Goal: Information Seeking & Learning: Understand process/instructions

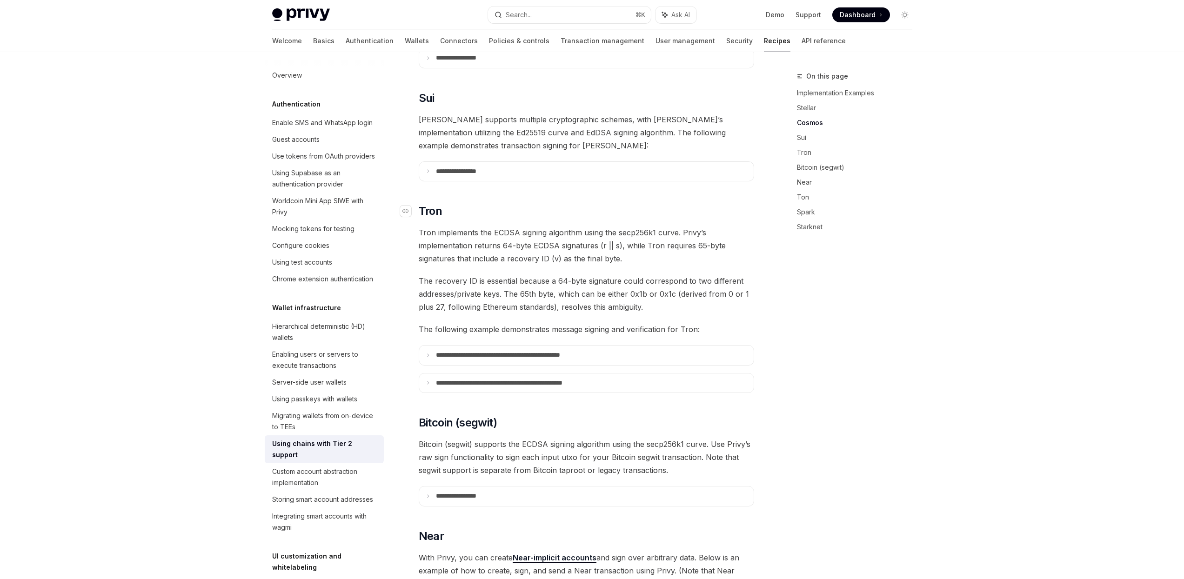
scroll to position [457, 0]
click at [456, 164] on summary "**********" at bounding box center [586, 173] width 334 height 20
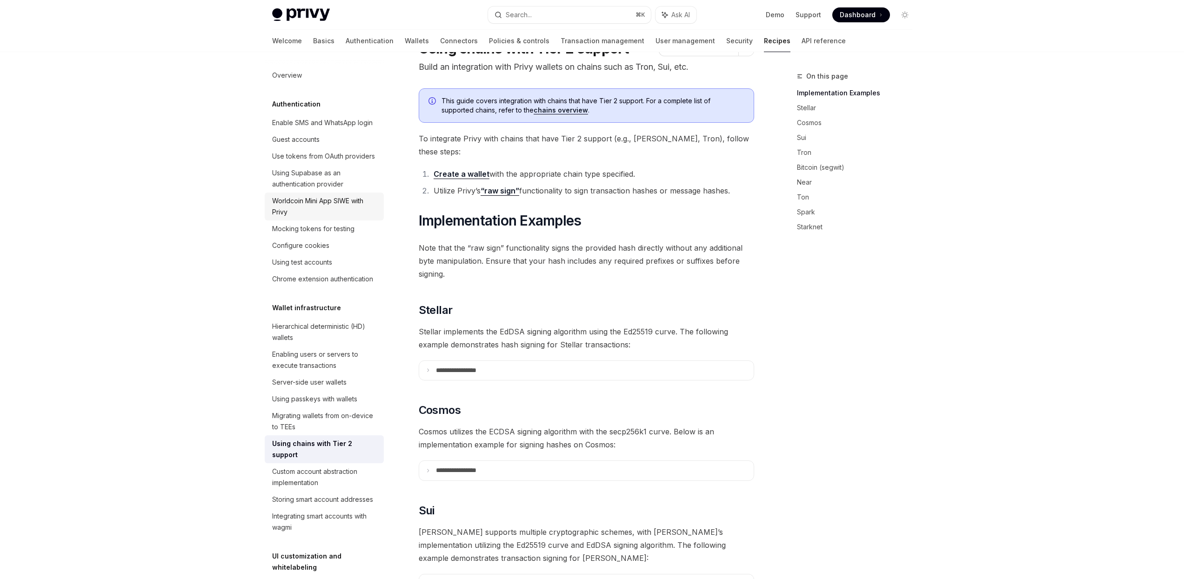
scroll to position [0, 0]
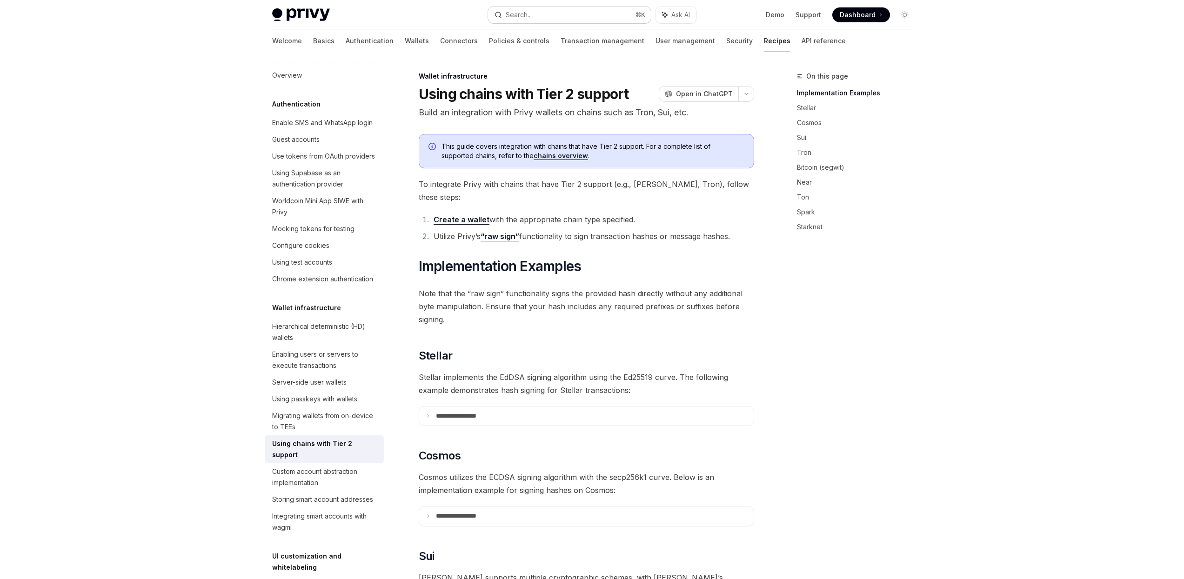
click at [569, 17] on button "Search... ⌘ K" at bounding box center [569, 15] width 163 height 17
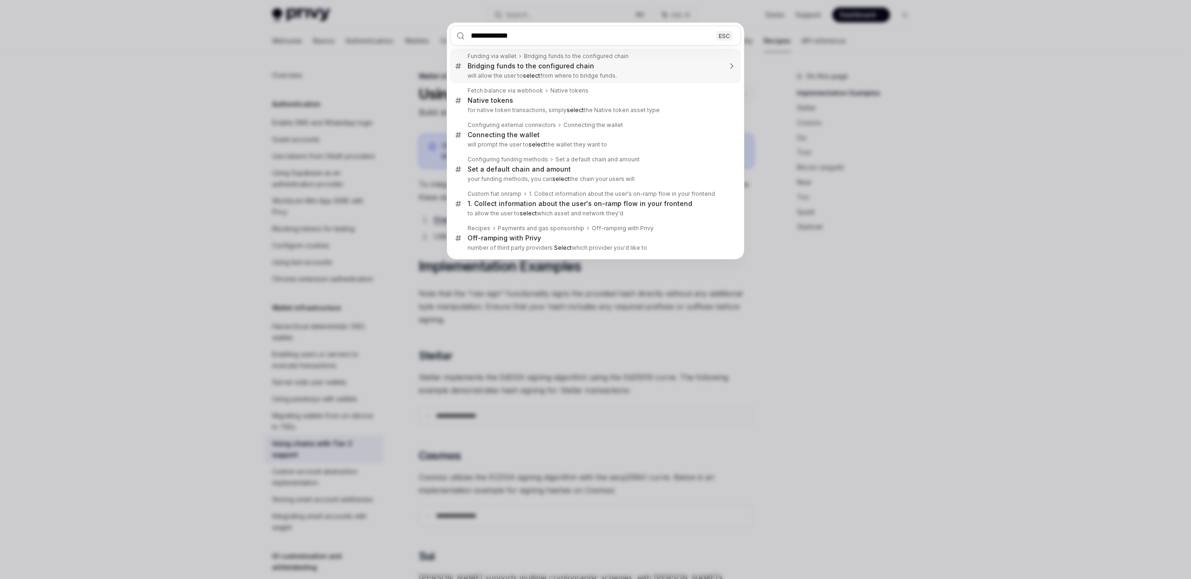
type input "**********"
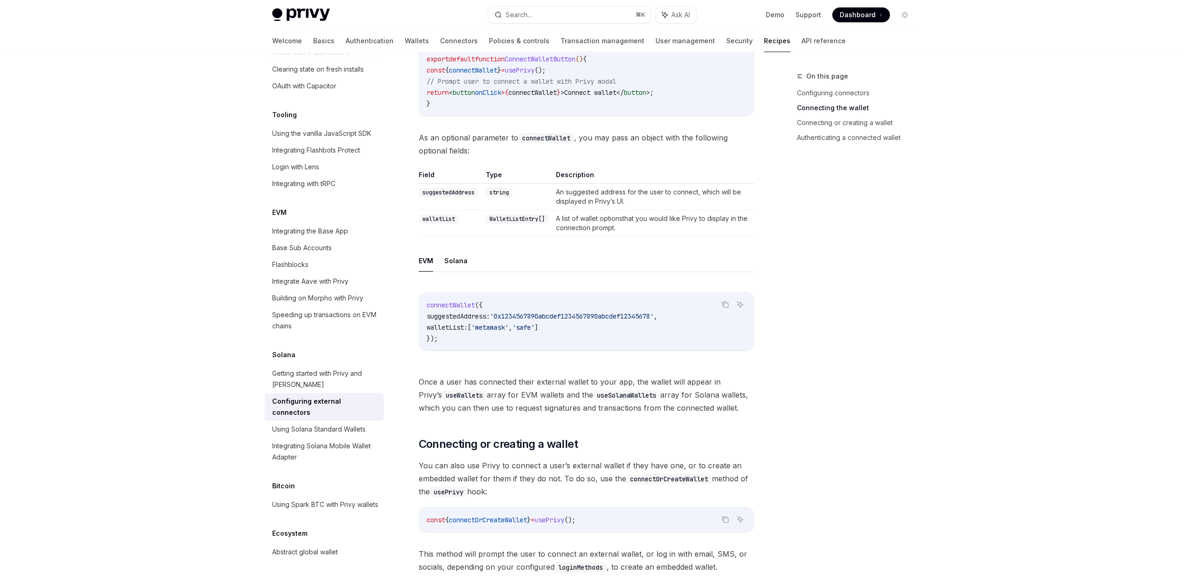
scroll to position [489, 0]
click at [469, 258] on div "EVM Solana Copy Ask AI connectWallet ({ suggestedAddress: '0x1234567890abcdef12…" at bounding box center [586, 307] width 335 height 116
click at [461, 250] on button "Solana" at bounding box center [455, 260] width 23 height 22
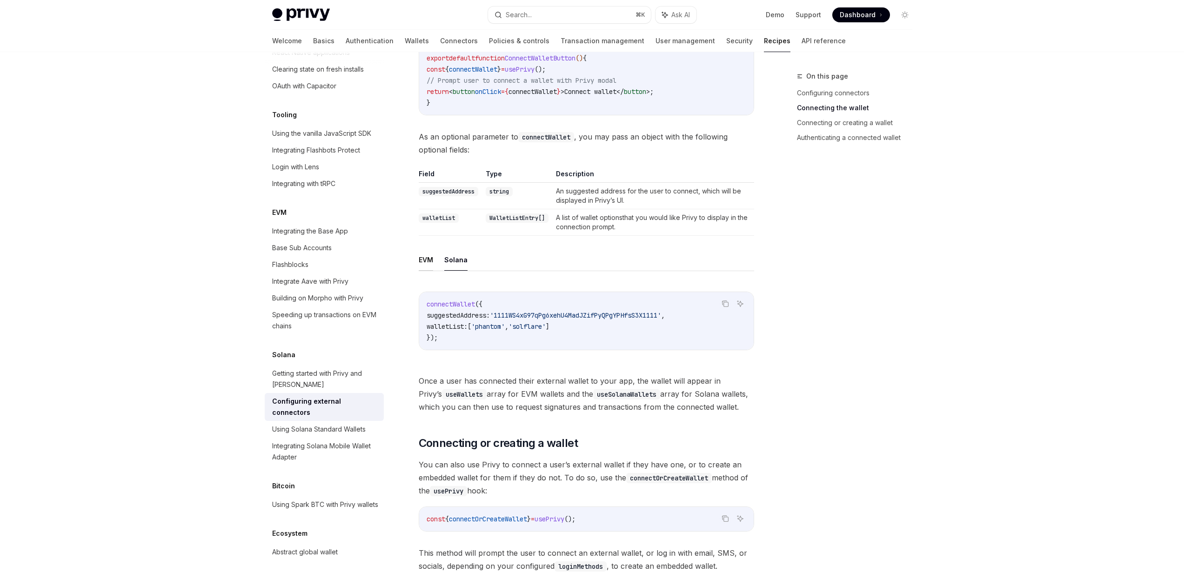
click at [426, 249] on button "EVM" at bounding box center [426, 260] width 14 height 22
click at [443, 249] on ul "EVM Solana" at bounding box center [586, 260] width 335 height 22
click at [448, 249] on button "Solana" at bounding box center [455, 260] width 23 height 22
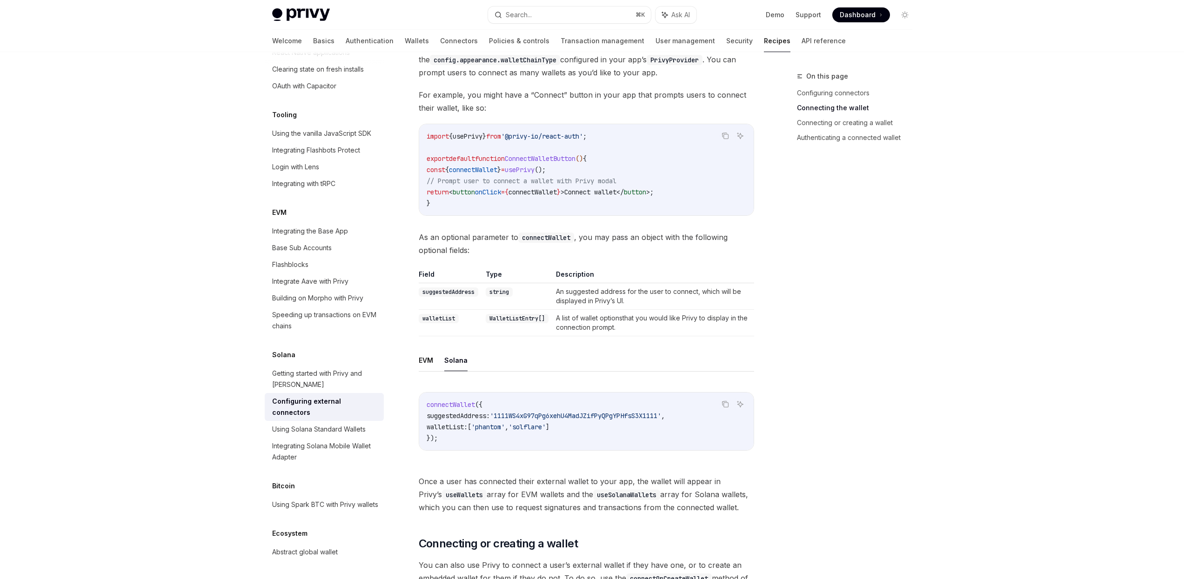
scroll to position [389, 0]
click at [440, 44] on link "Connectors" at bounding box center [459, 41] width 38 height 22
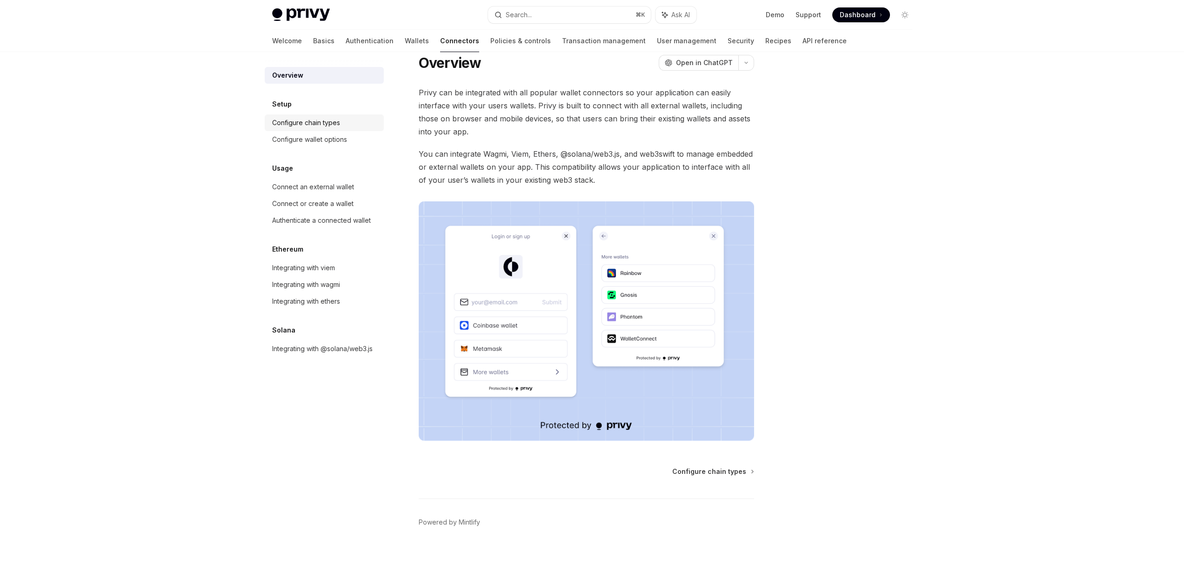
click at [349, 126] on div "Configure chain types" at bounding box center [325, 122] width 106 height 11
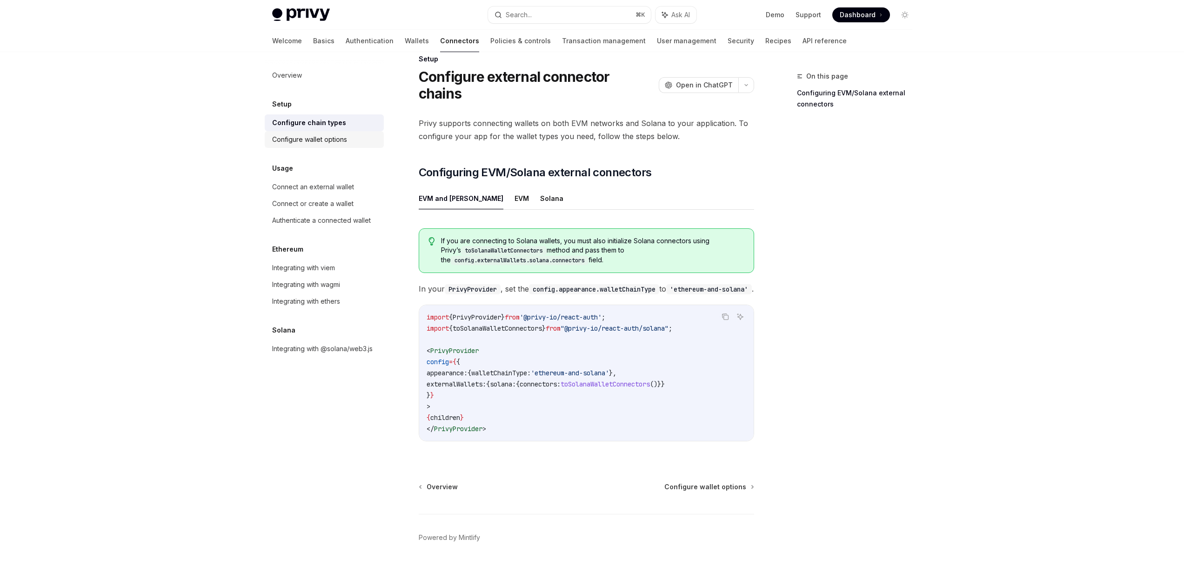
click at [332, 147] on link "Configure wallet options" at bounding box center [324, 139] width 119 height 17
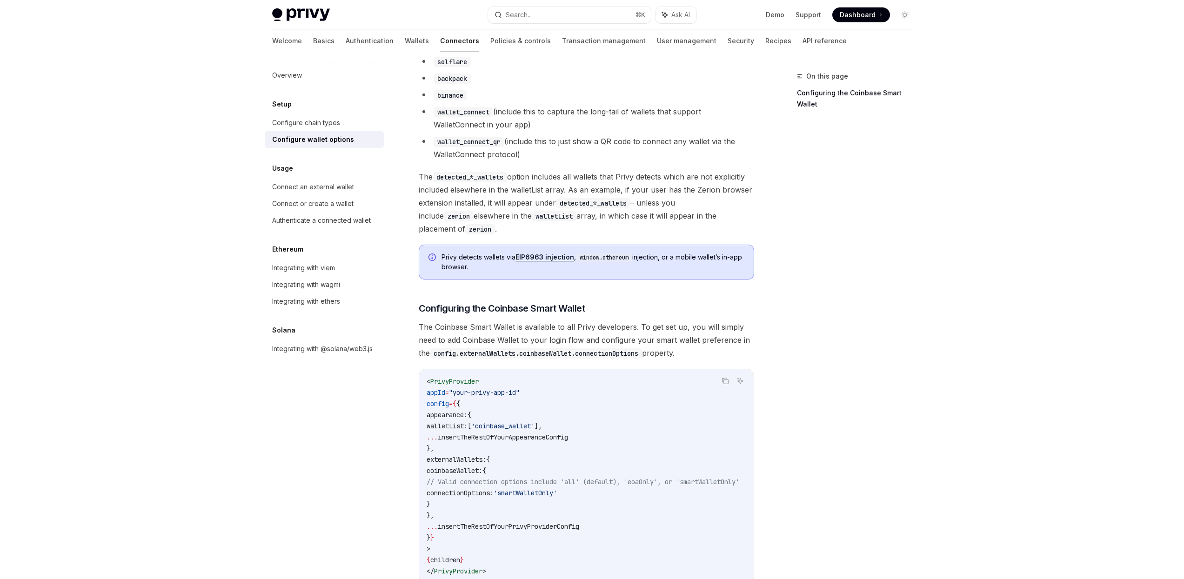
scroll to position [872, 0]
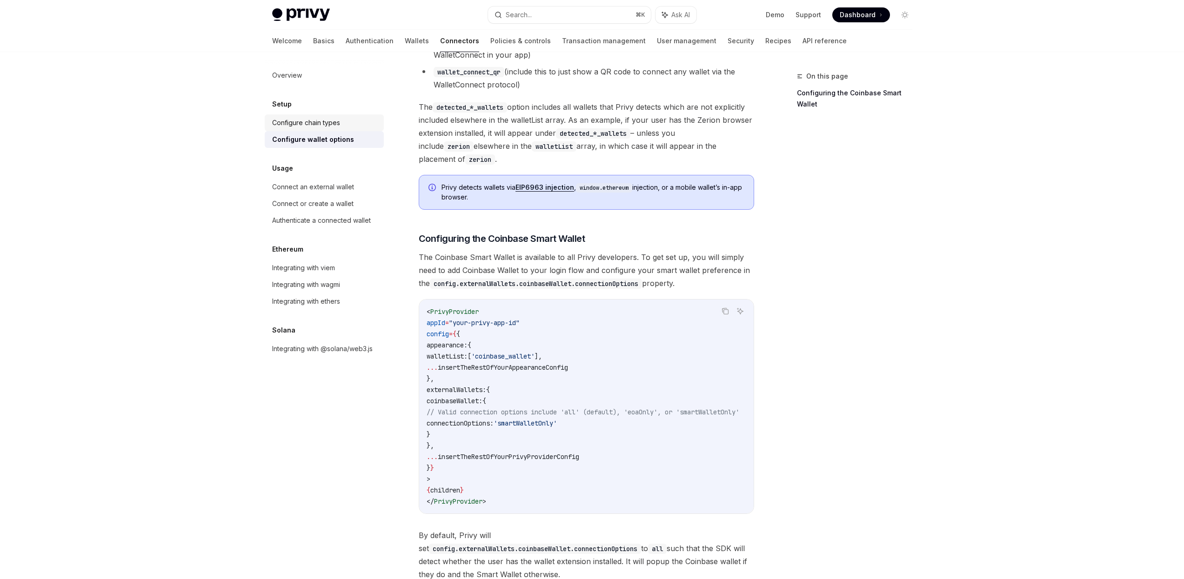
click at [339, 127] on div "Configure chain types" at bounding box center [306, 122] width 68 height 11
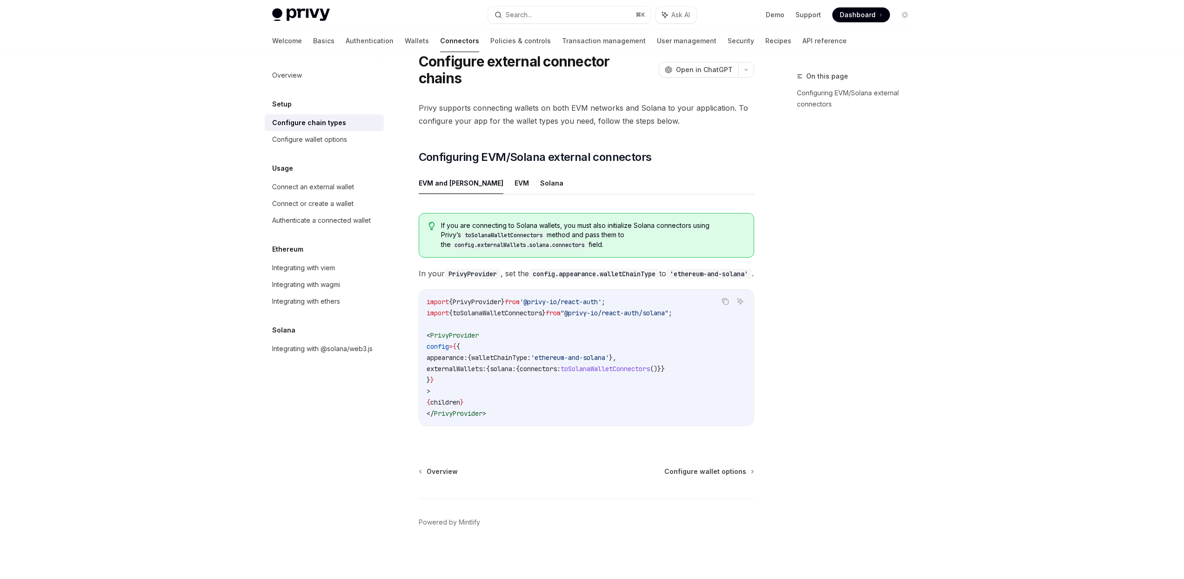
scroll to position [28, 0]
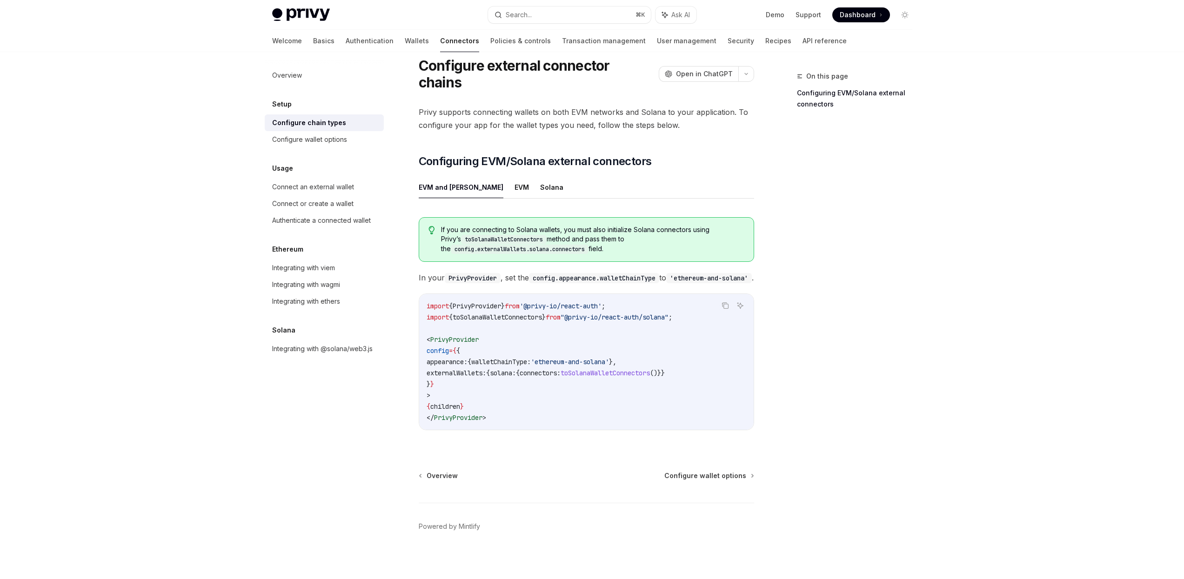
click at [570, 253] on div "If you are connecting to Solana wallets, you must also initialize Solana connec…" at bounding box center [586, 327] width 335 height 235
click at [586, 273] on code "config.appearance.walletChainType" at bounding box center [594, 278] width 130 height 10
click at [610, 273] on code "config.appearance.walletChainType" at bounding box center [594, 278] width 130 height 10
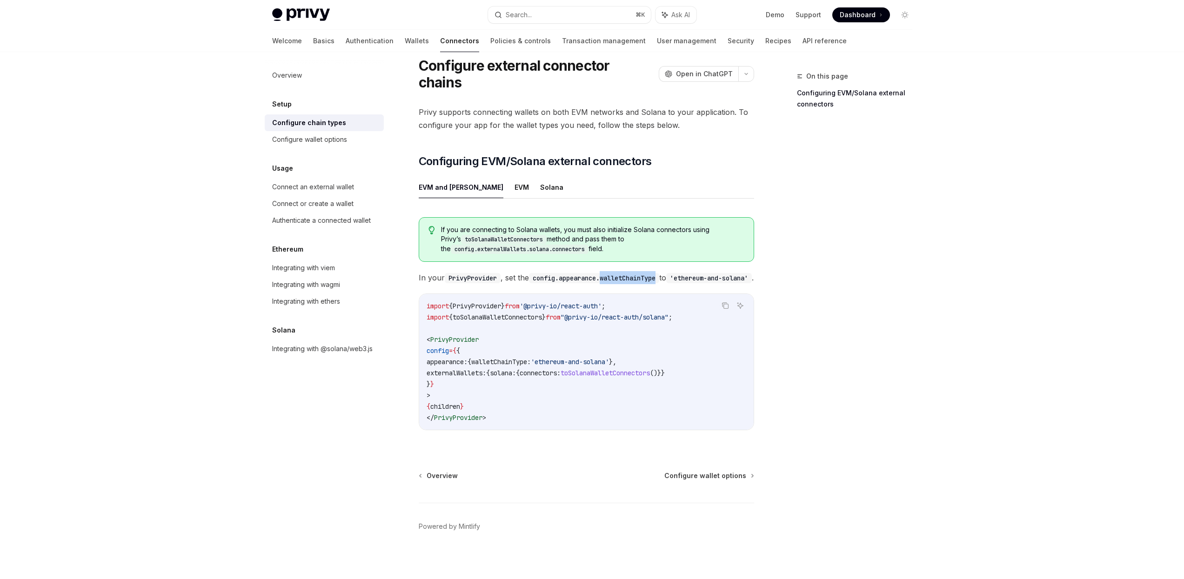
click at [610, 273] on code "config.appearance.walletChainType" at bounding box center [594, 278] width 130 height 10
click at [507, 313] on span "toSolanaWalletConnectors" at bounding box center [496, 317] width 89 height 8
click at [551, 304] on span "'@privy-io/react-auth'" at bounding box center [560, 306] width 82 height 8
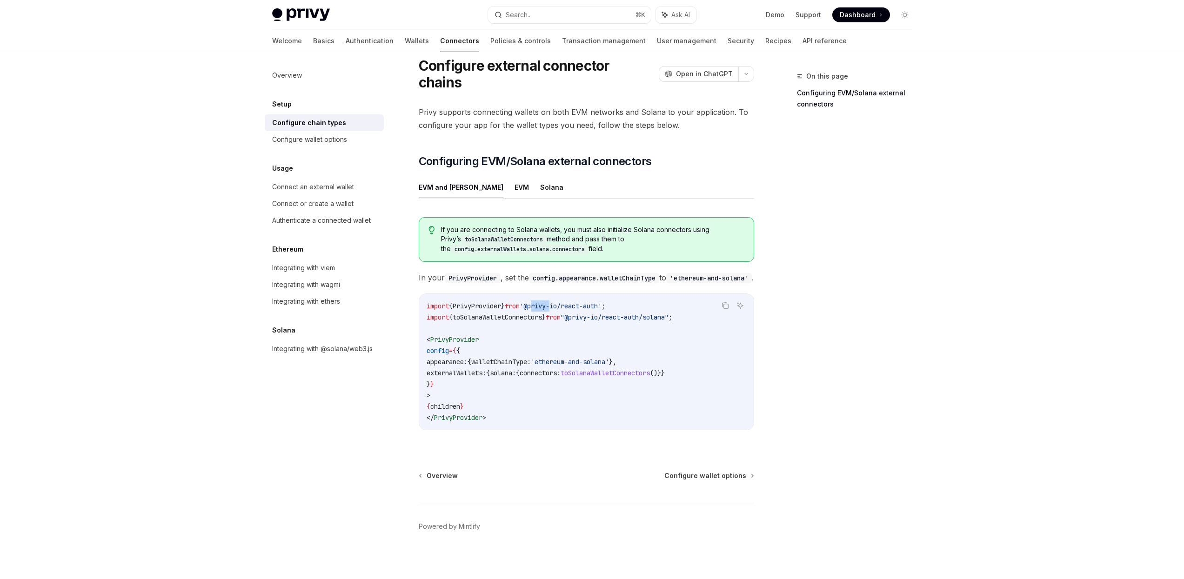
click at [559, 302] on span "'@privy-io/react-auth'" at bounding box center [560, 306] width 82 height 8
click at [332, 145] on div "Configure wallet options" at bounding box center [309, 139] width 75 height 11
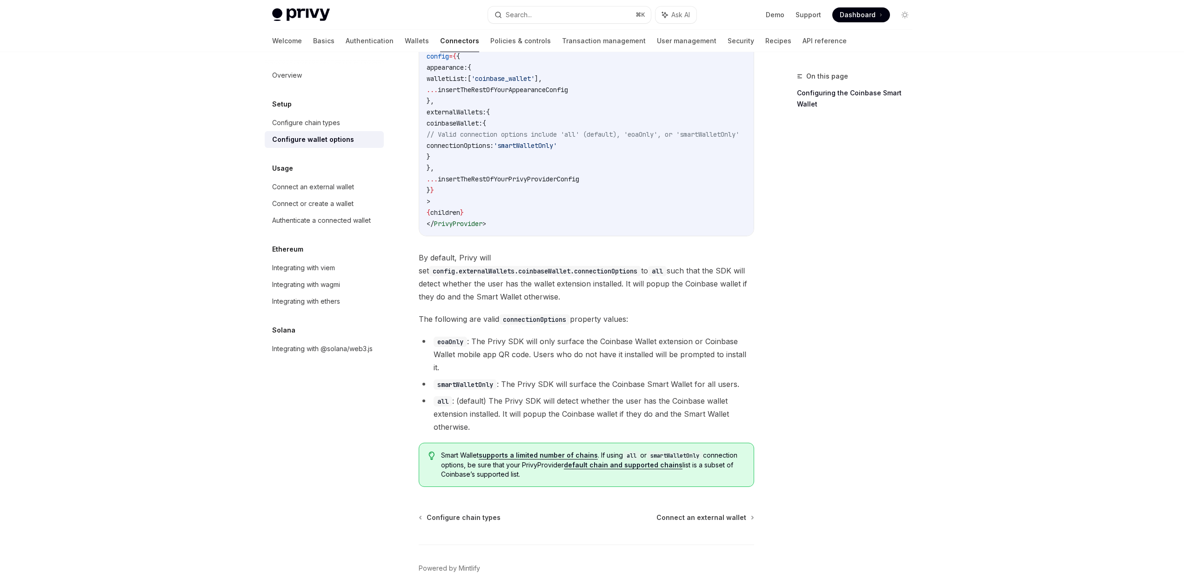
scroll to position [1158, 0]
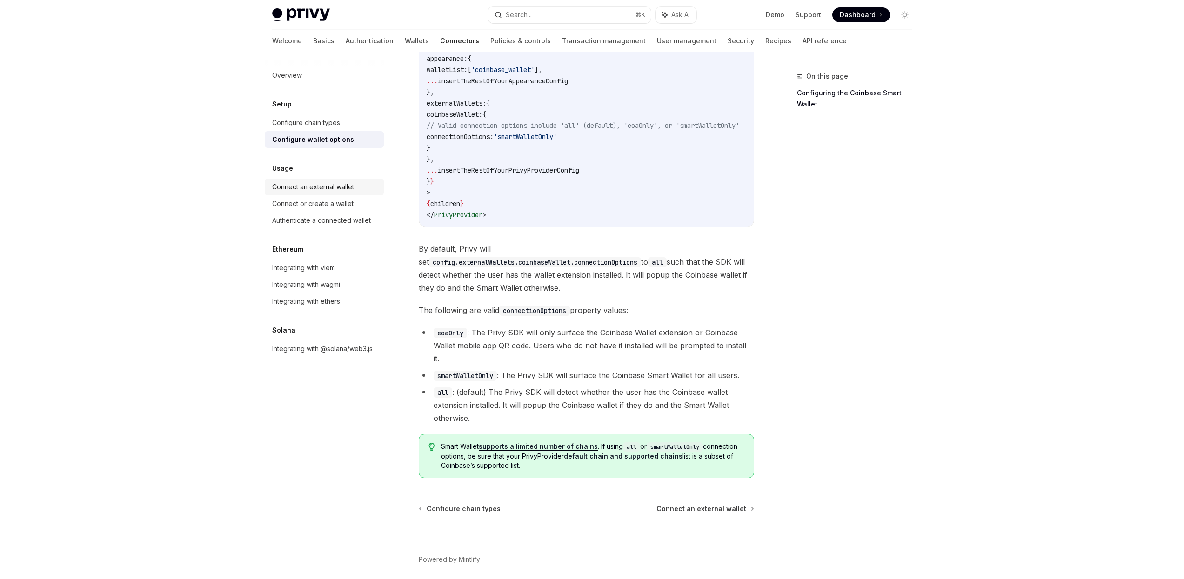
click at [308, 182] on div "Connect an external wallet" at bounding box center [313, 186] width 82 height 11
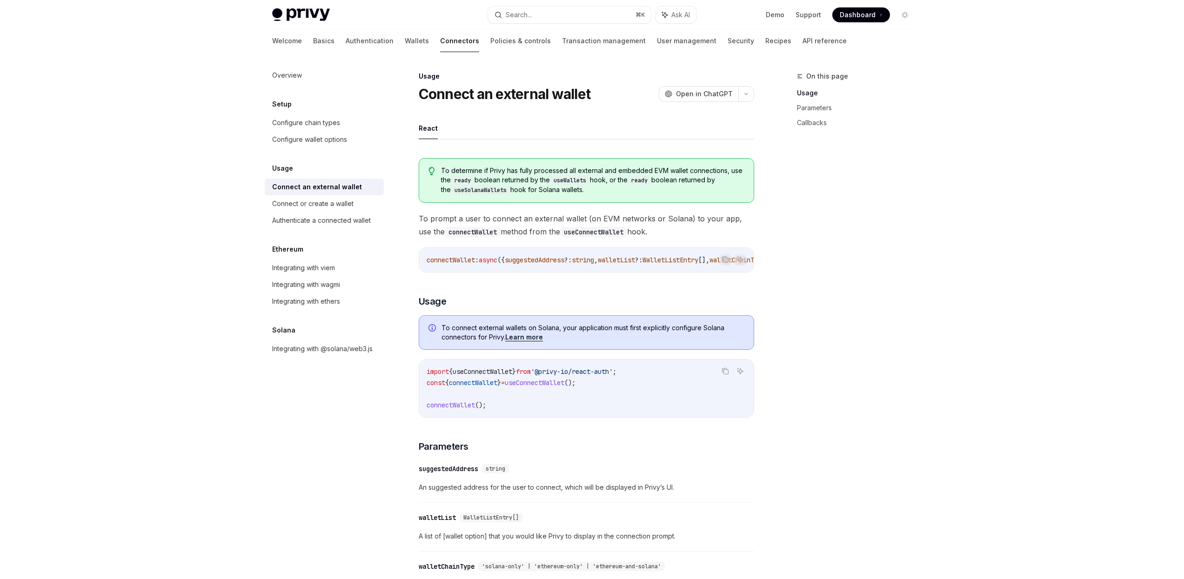
drag, startPoint x: 576, startPoint y: 275, endPoint x: 592, endPoint y: 276, distance: 15.8
click at [592, 276] on div "To determine if Privy has fully processed all external and embedded EVM wallet …" at bounding box center [586, 515] width 335 height 729
drag, startPoint x: 583, startPoint y: 271, endPoint x: 613, endPoint y: 271, distance: 29.8
click at [613, 272] on div "connectWallet : async ({ suggestedAddress ?: string , walletList ?: WalletListE…" at bounding box center [586, 260] width 334 height 24
drag, startPoint x: 595, startPoint y: 267, endPoint x: 622, endPoint y: 270, distance: 27.6
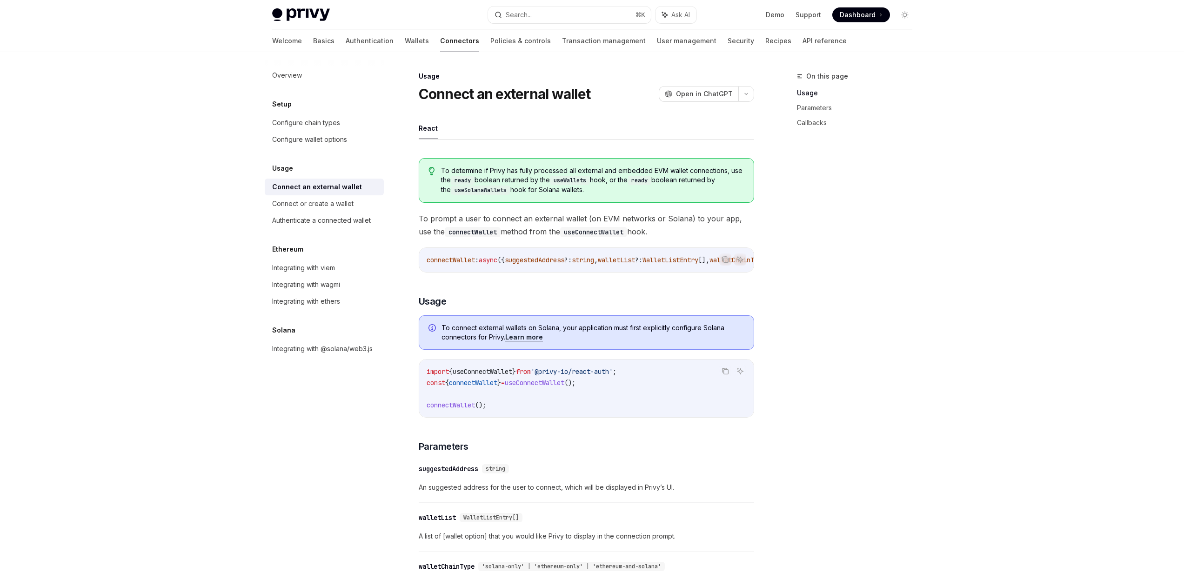
click at [622, 270] on div "connectWallet : async ({ suggestedAddress ?: string , walletList ?: WalletListE…" at bounding box center [586, 260] width 334 height 24
drag, startPoint x: 579, startPoint y: 269, endPoint x: 607, endPoint y: 271, distance: 27.9
click at [607, 271] on div "connectWallet : async ({ suggestedAddress ?: string , walletList ?: WalletListE…" at bounding box center [586, 260] width 334 height 24
drag, startPoint x: 647, startPoint y: 272, endPoint x: 596, endPoint y: 273, distance: 51.2
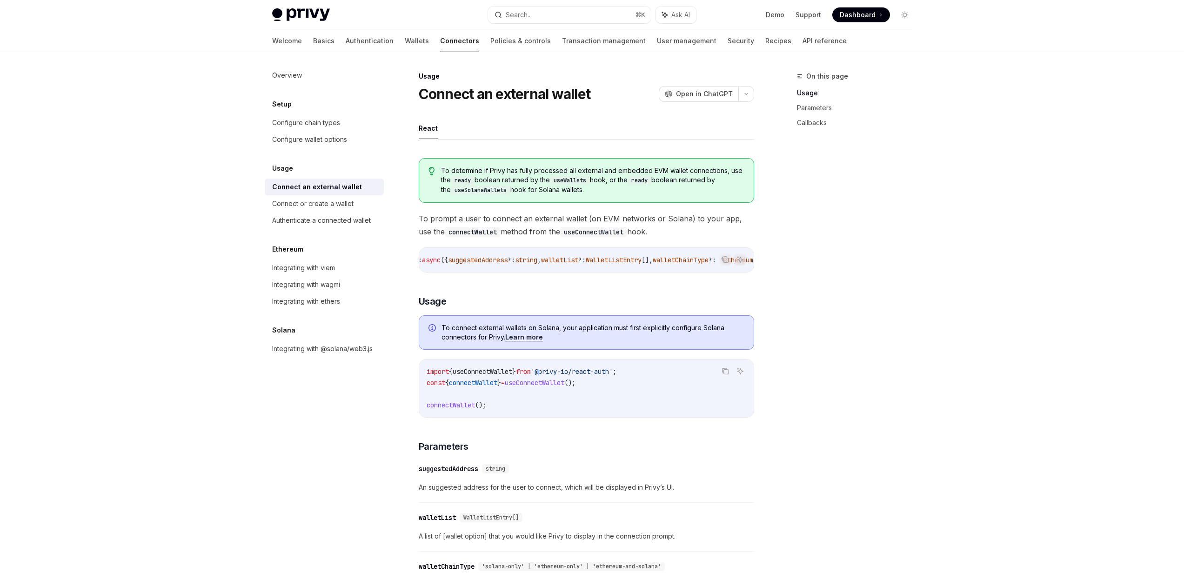
click at [685, 272] on div "connectWallet : async ({ suggestedAddress ?: string , walletList ?: WalletListE…" at bounding box center [586, 260] width 334 height 24
click at [296, 208] on div "Connect or create a wallet" at bounding box center [312, 203] width 81 height 11
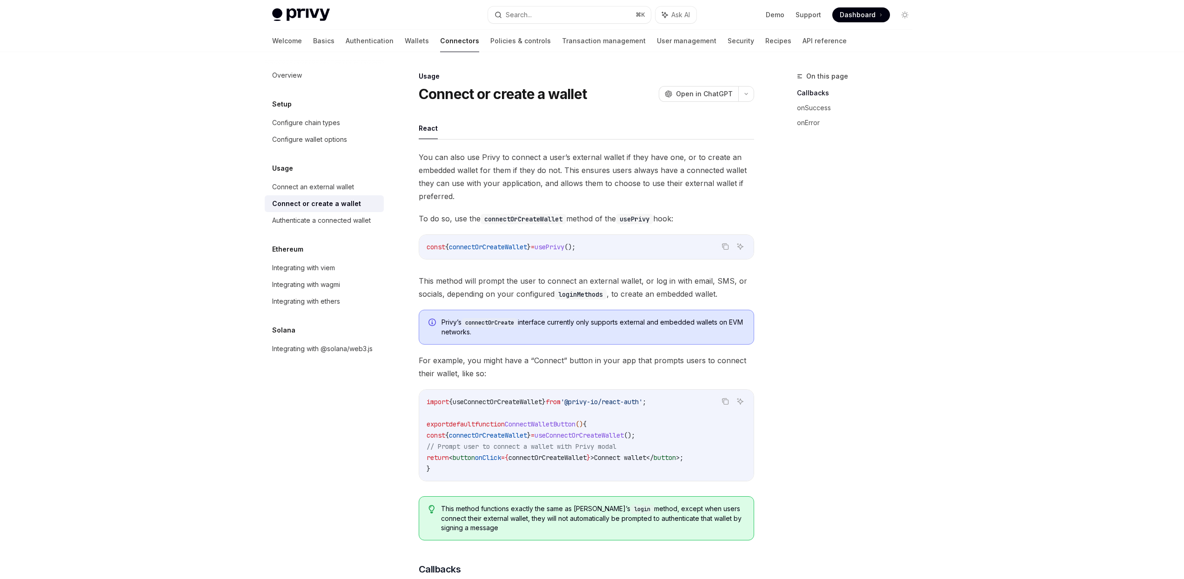
click at [338, 197] on link "Connect or create a wallet" at bounding box center [324, 203] width 119 height 17
click at [343, 189] on div "Connect an external wallet" at bounding box center [313, 186] width 82 height 11
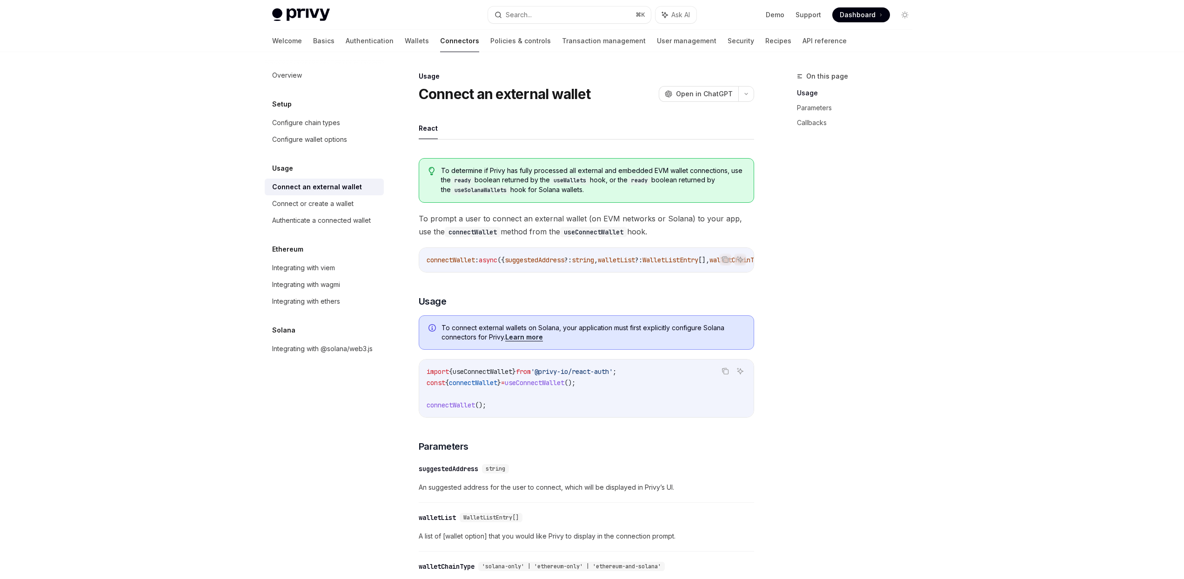
drag, startPoint x: 581, startPoint y: 266, endPoint x: 604, endPoint y: 267, distance: 23.3
click at [604, 267] on div "connectWallet : async ({ suggestedAddress ?: string , walletList ?: WalletListE…" at bounding box center [586, 260] width 334 height 24
drag, startPoint x: 591, startPoint y: 268, endPoint x: 615, endPoint y: 271, distance: 23.9
click at [650, 271] on div "connectWallet : async ({ suggestedAddress ?: string , walletList ?: WalletListE…" at bounding box center [586, 260] width 334 height 24
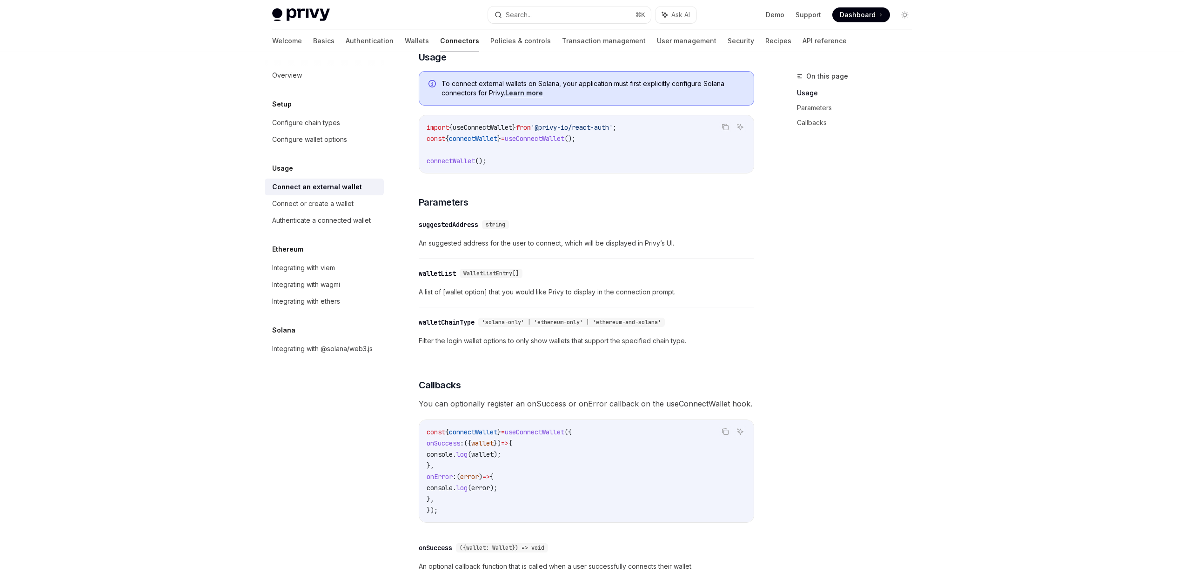
scroll to position [235, 0]
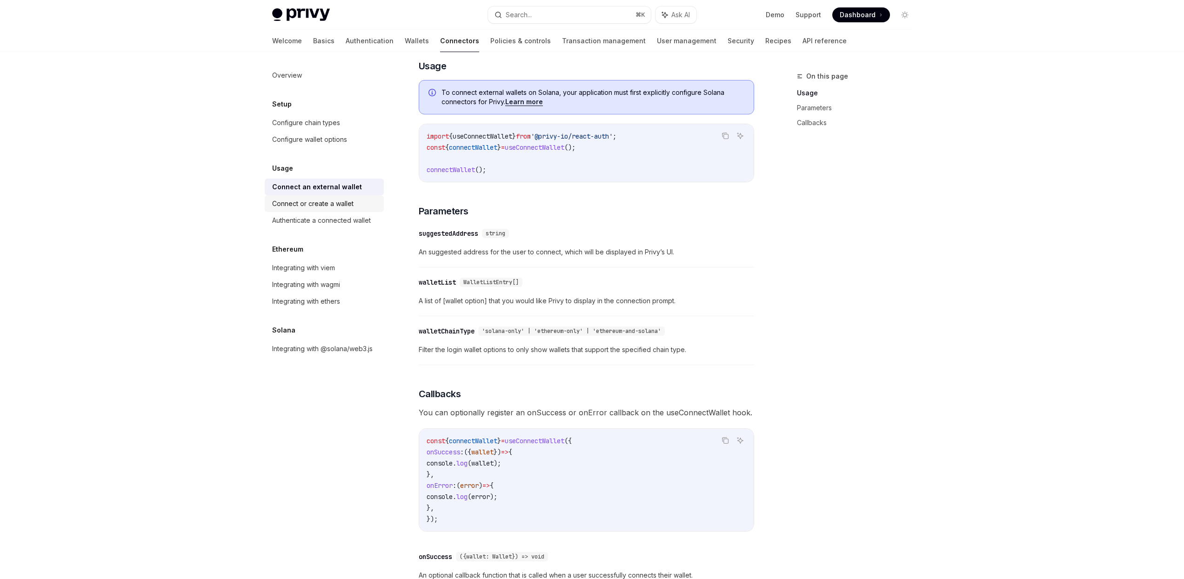
click at [359, 200] on div "Connect or create a wallet" at bounding box center [325, 203] width 106 height 11
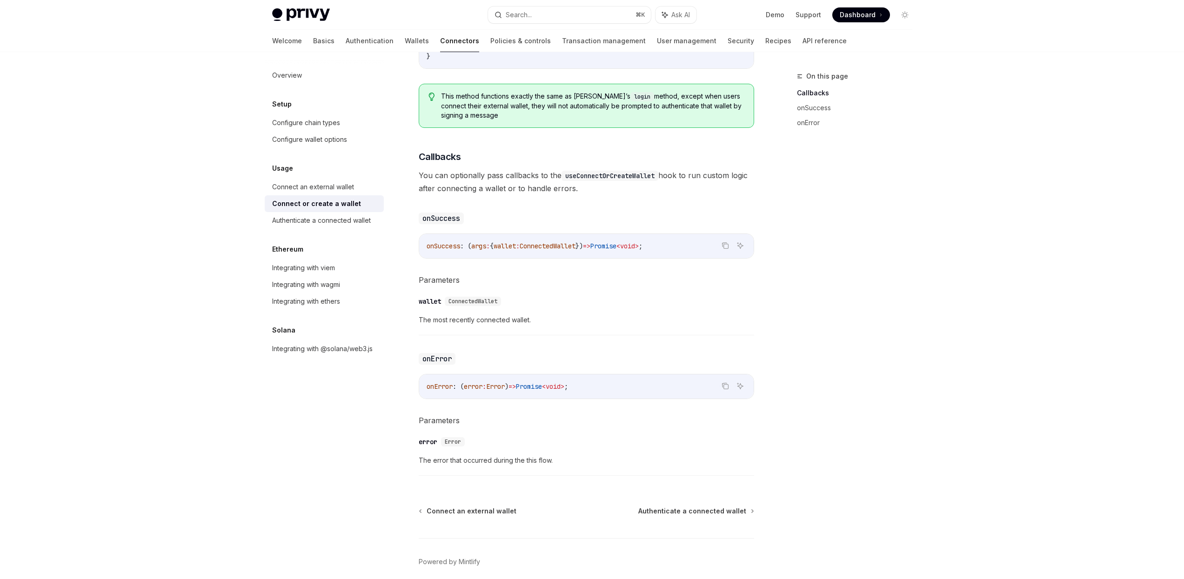
scroll to position [452, 0]
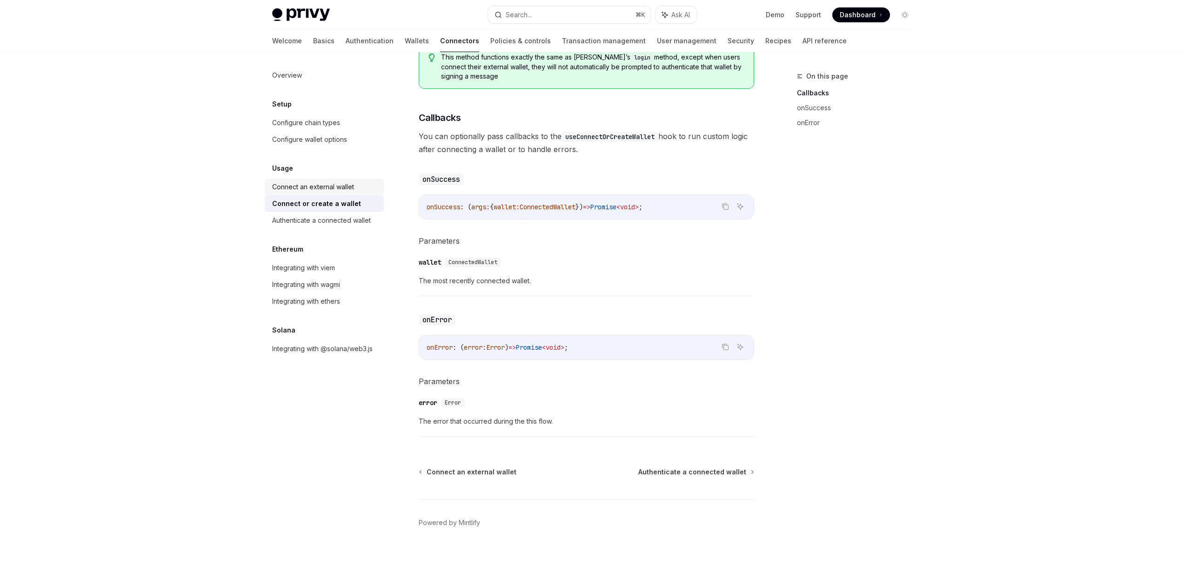
click at [313, 182] on div "Connect an external wallet" at bounding box center [313, 186] width 82 height 11
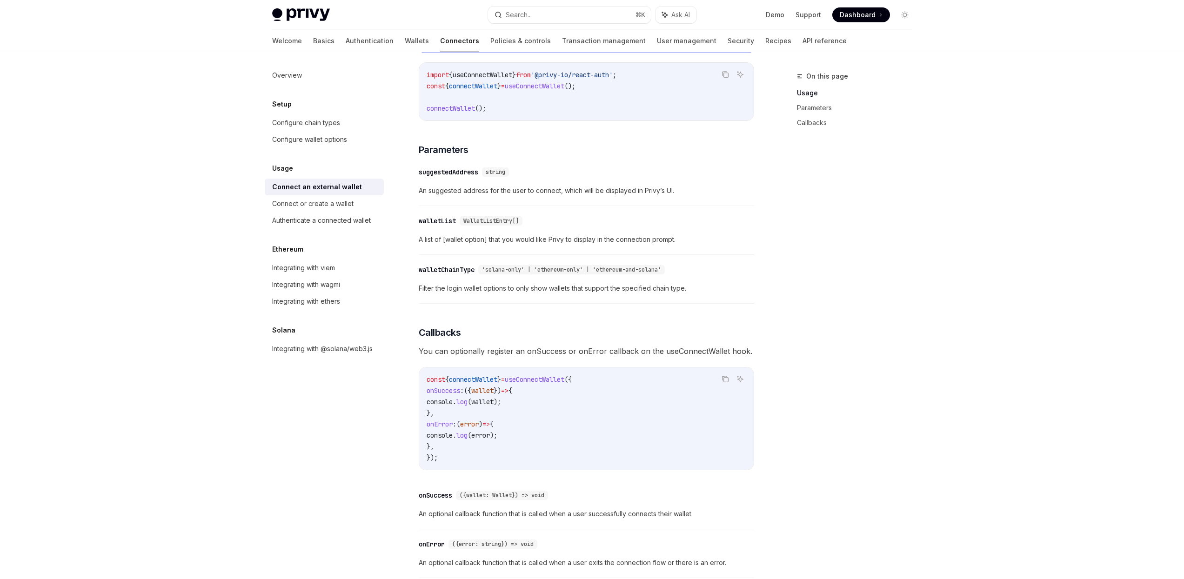
scroll to position [379, 0]
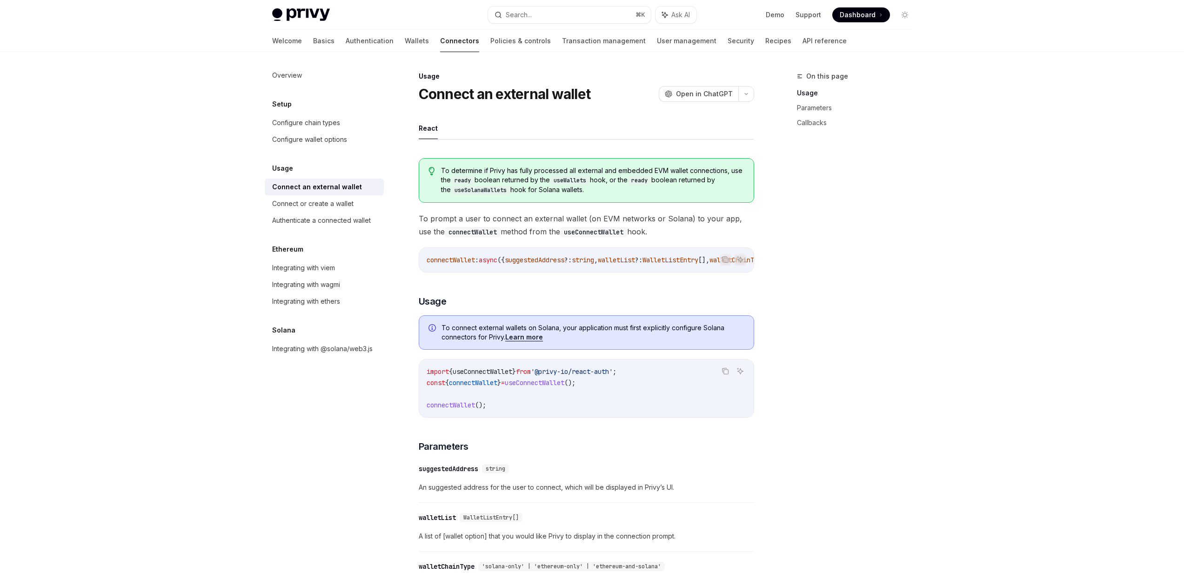
type textarea "*"
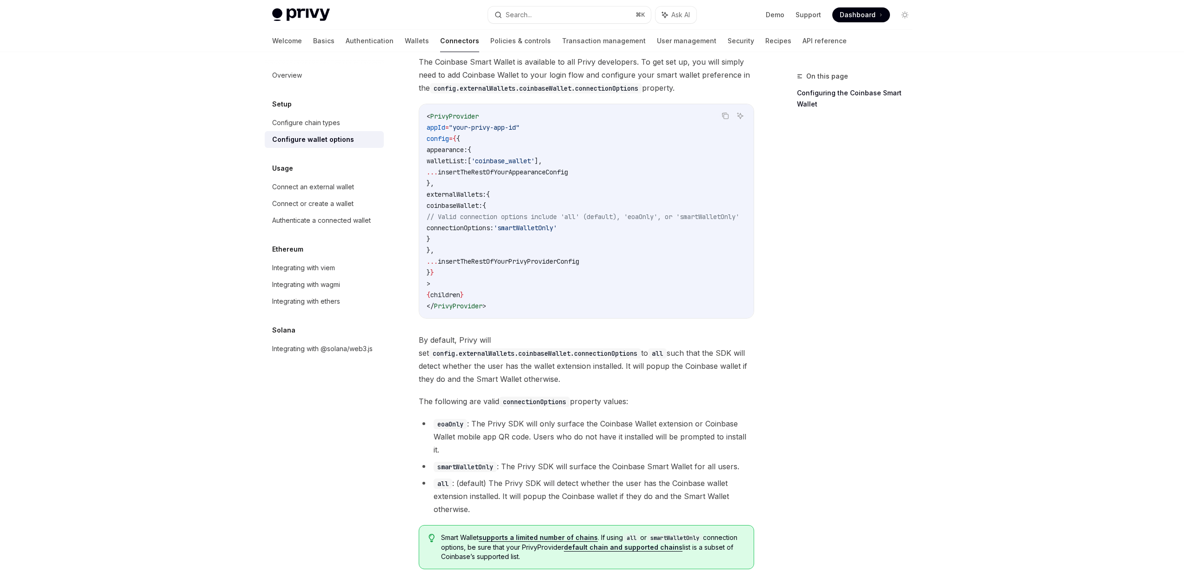
scroll to position [986, 0]
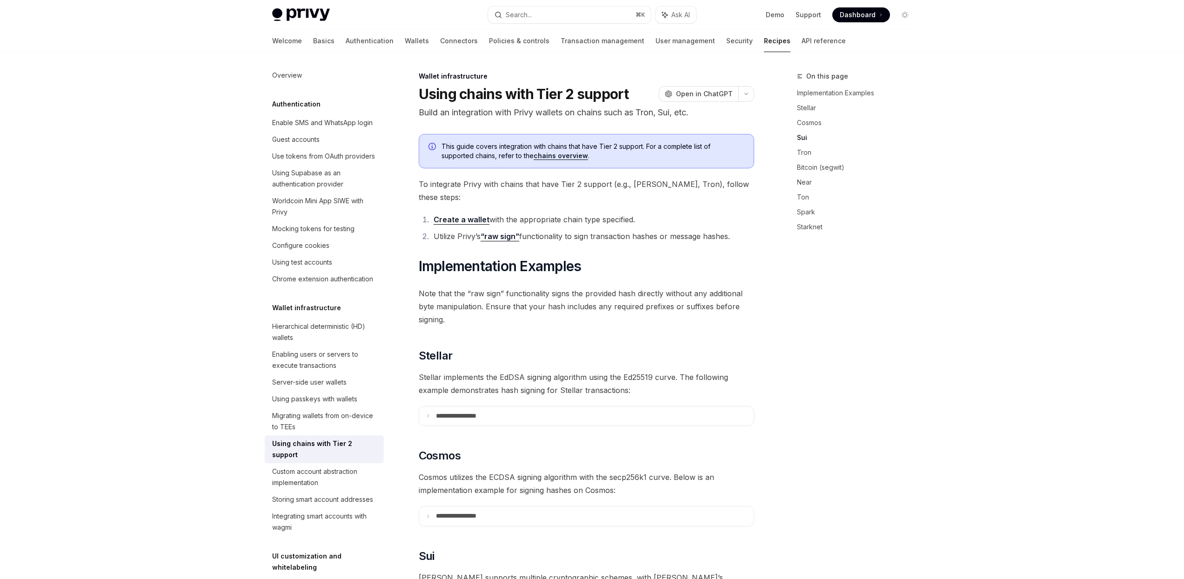
scroll to position [489, 0]
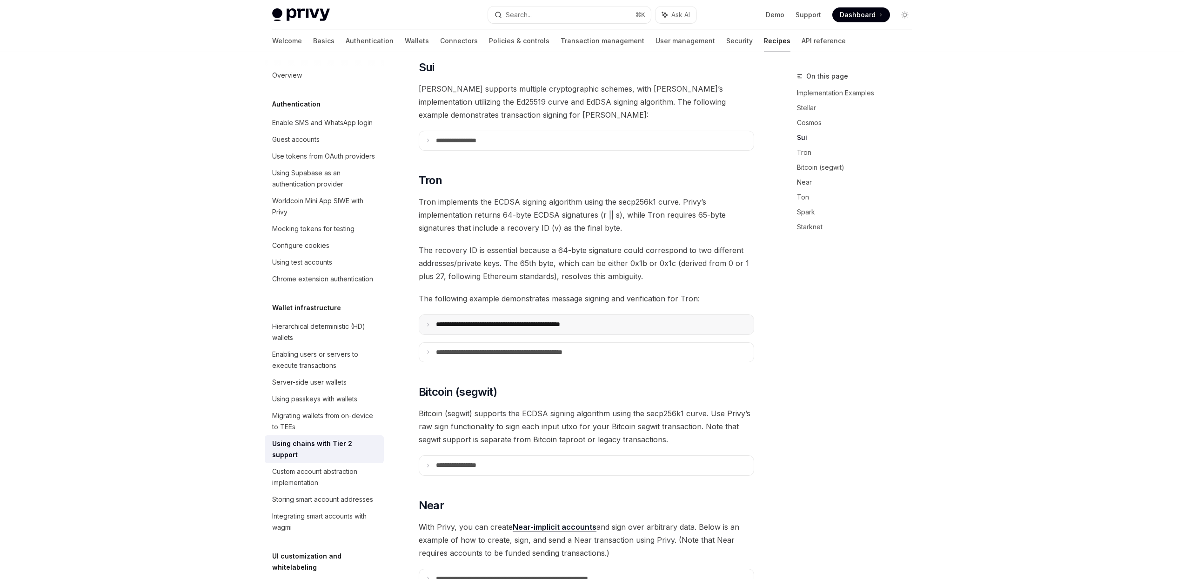
click at [609, 320] on p "**********" at bounding box center [522, 324] width 173 height 8
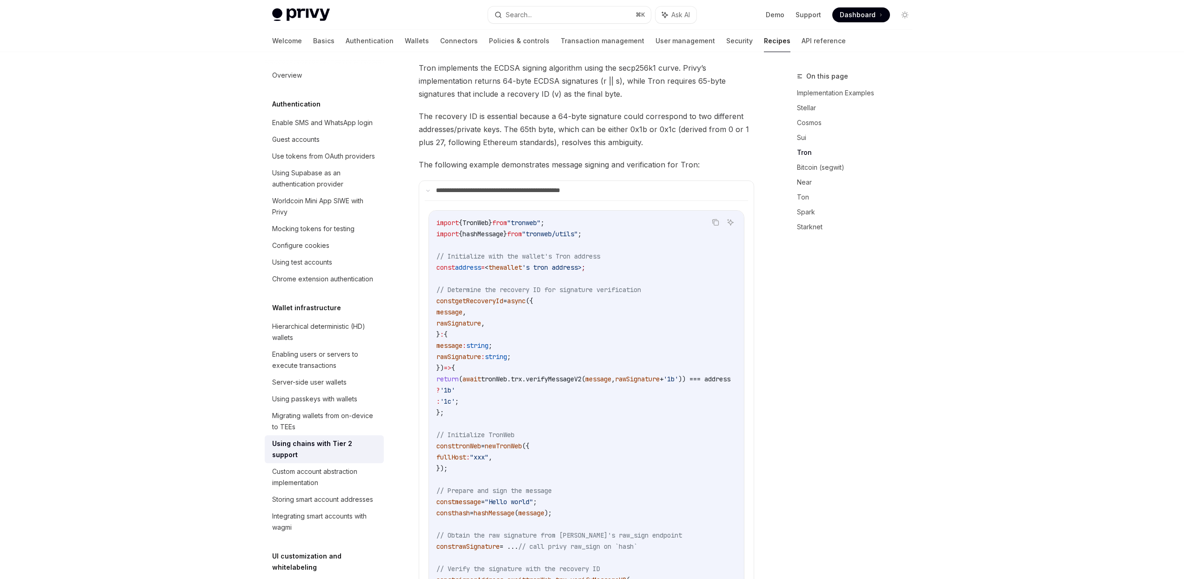
scroll to position [609, 0]
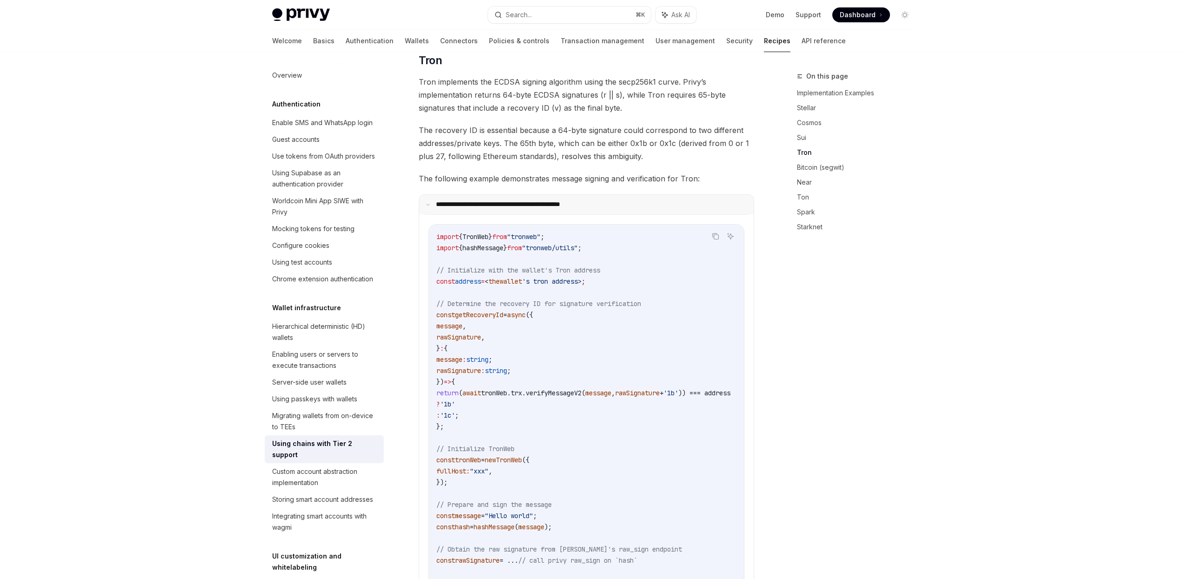
click at [604, 200] on p "**********" at bounding box center [521, 204] width 171 height 8
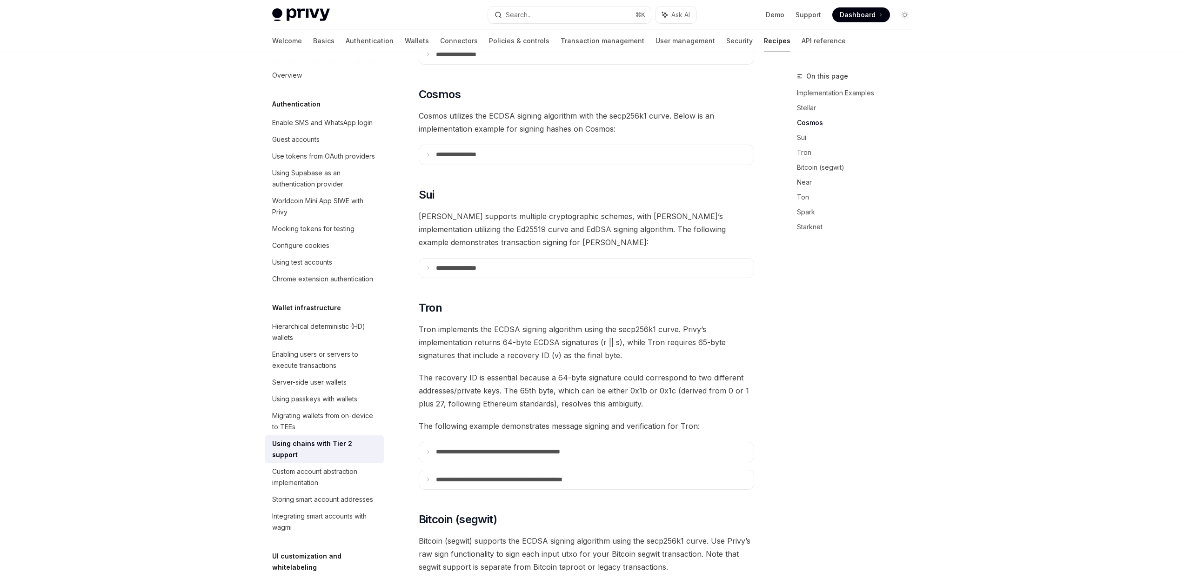
scroll to position [360, 0]
click at [495, 266] on p "**********" at bounding box center [467, 270] width 63 height 8
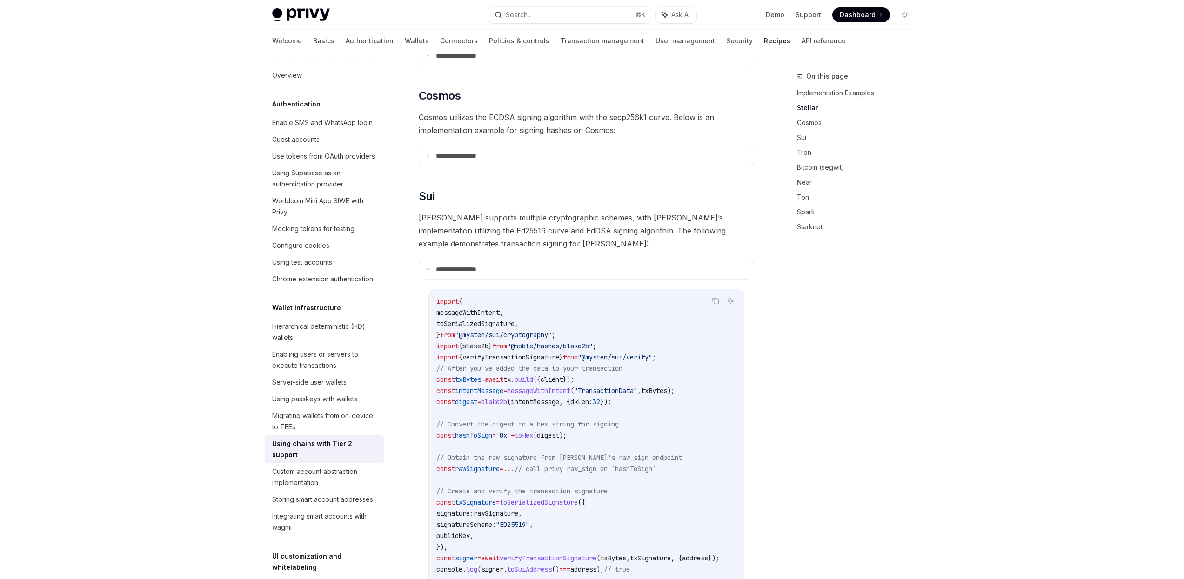
click at [487, 211] on span "[PERSON_NAME] supports multiple cryptographic schemes, with [PERSON_NAME]’s imp…" at bounding box center [586, 230] width 335 height 39
click at [511, 211] on span "[PERSON_NAME] supports multiple cryptographic schemes, with [PERSON_NAME]’s imp…" at bounding box center [586, 230] width 335 height 39
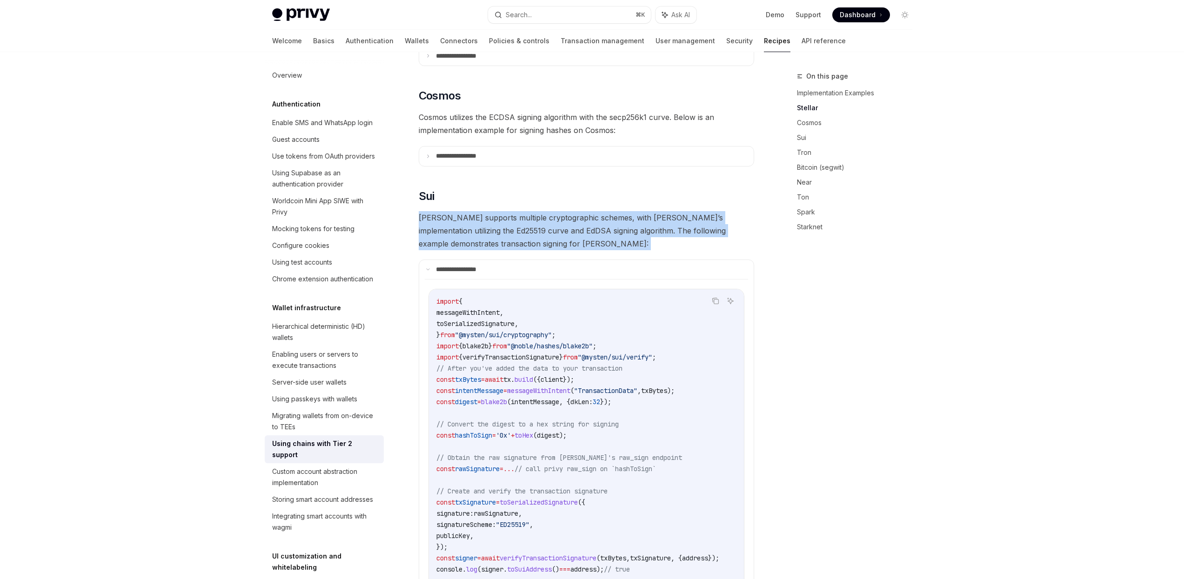
click at [511, 211] on span "[PERSON_NAME] supports multiple cryptographic schemes, with [PERSON_NAME]’s imp…" at bounding box center [586, 230] width 335 height 39
copy div "[PERSON_NAME] supports multiple cryptographic schemes, with [PERSON_NAME]’s imp…"
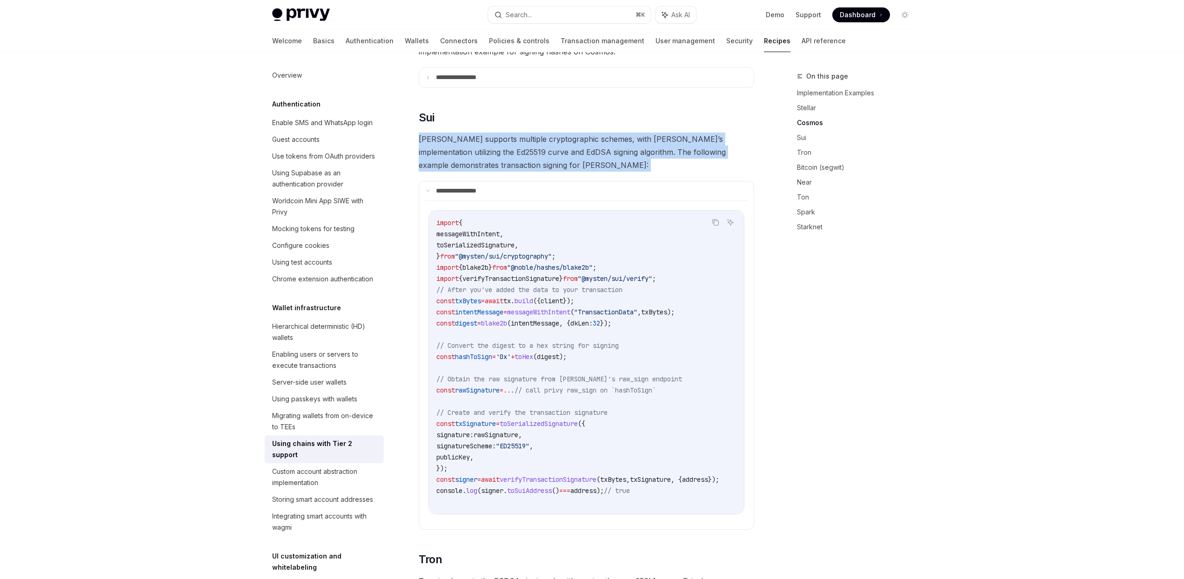
scroll to position [0, 0]
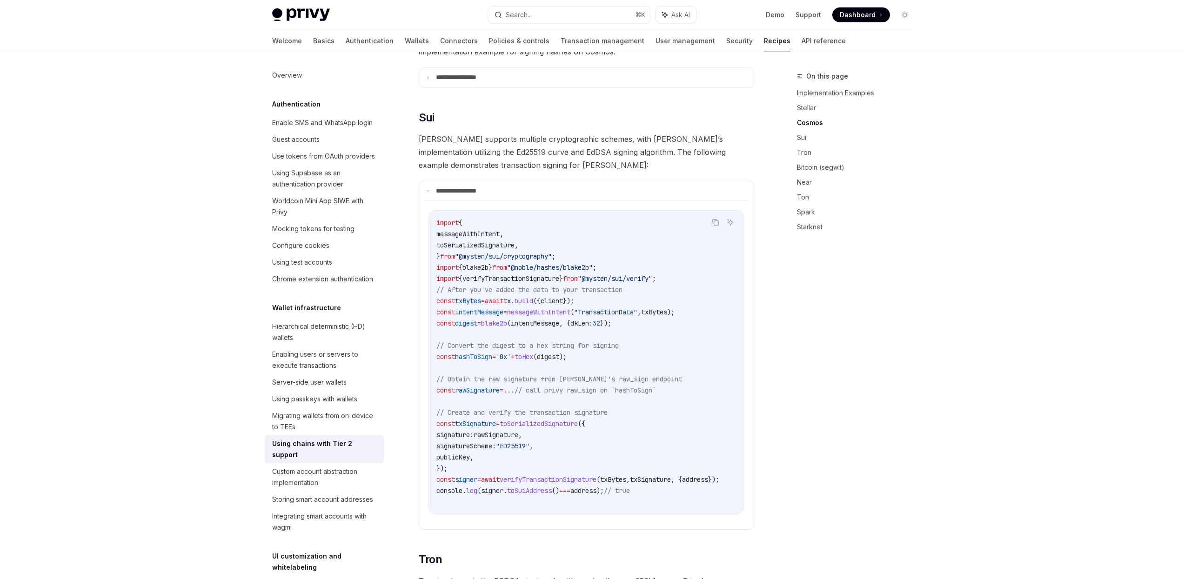
drag, startPoint x: 621, startPoint y: 506, endPoint x: 641, endPoint y: 504, distance: 20.1
click at [638, 506] on details "**********" at bounding box center [586, 355] width 335 height 349
click at [708, 475] on span "address" at bounding box center [695, 479] width 26 height 8
click at [712, 219] on icon "Copy the contents from the code block" at bounding box center [715, 222] width 7 height 7
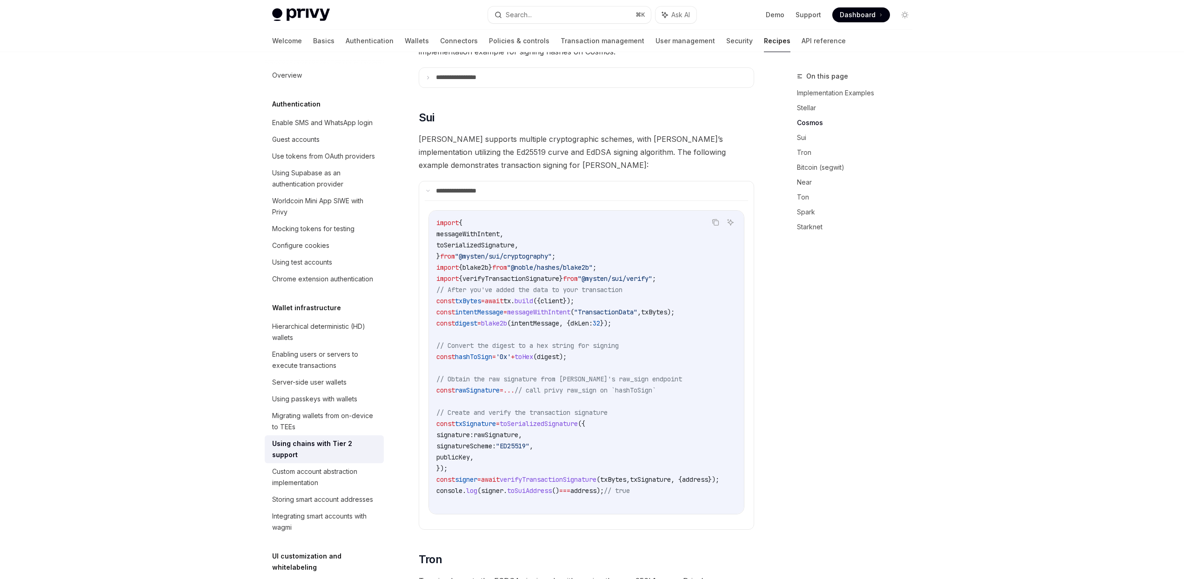
click at [559, 308] on span "messageWithIntent" at bounding box center [538, 312] width 63 height 8
click at [505, 319] on span "blake2b" at bounding box center [494, 323] width 26 height 8
click at [504, 319] on span "blake2b" at bounding box center [494, 323] width 26 height 8
click at [476, 319] on span "digest" at bounding box center [466, 323] width 22 height 8
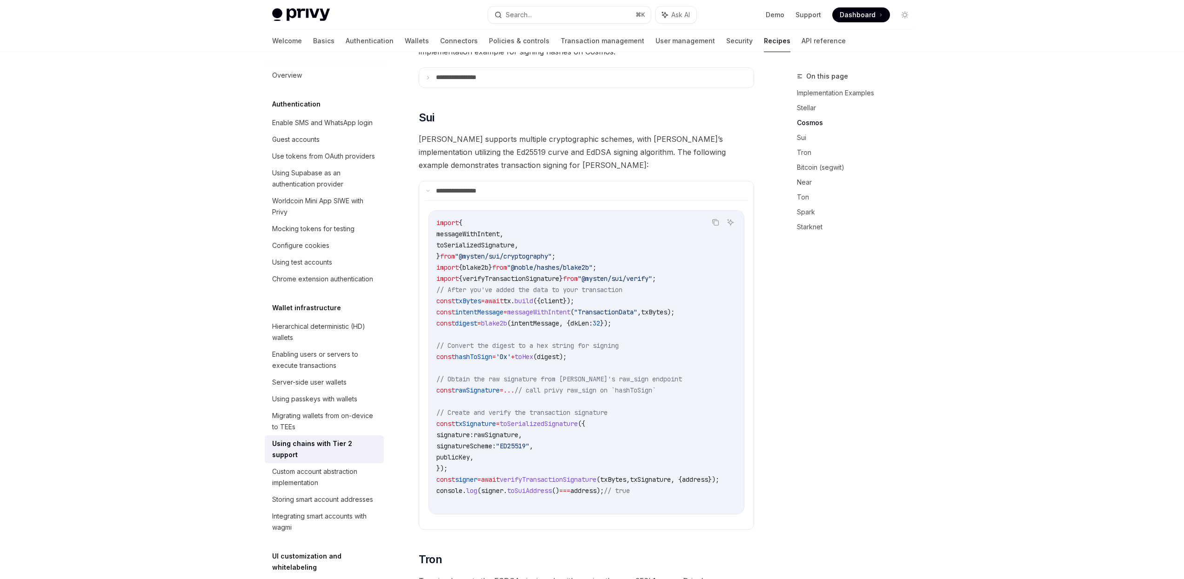
click at [476, 319] on span "digest" at bounding box center [466, 323] width 22 height 8
click at [554, 303] on code "import { messageWithIntent , toSerializedSignature , } from "@mysten/sui/crypto…" at bounding box center [588, 362] width 305 height 290
click at [630, 308] on span ""TransactionData"" at bounding box center [605, 312] width 63 height 8
drag, startPoint x: 660, startPoint y: 499, endPoint x: 698, endPoint y: 499, distance: 37.7
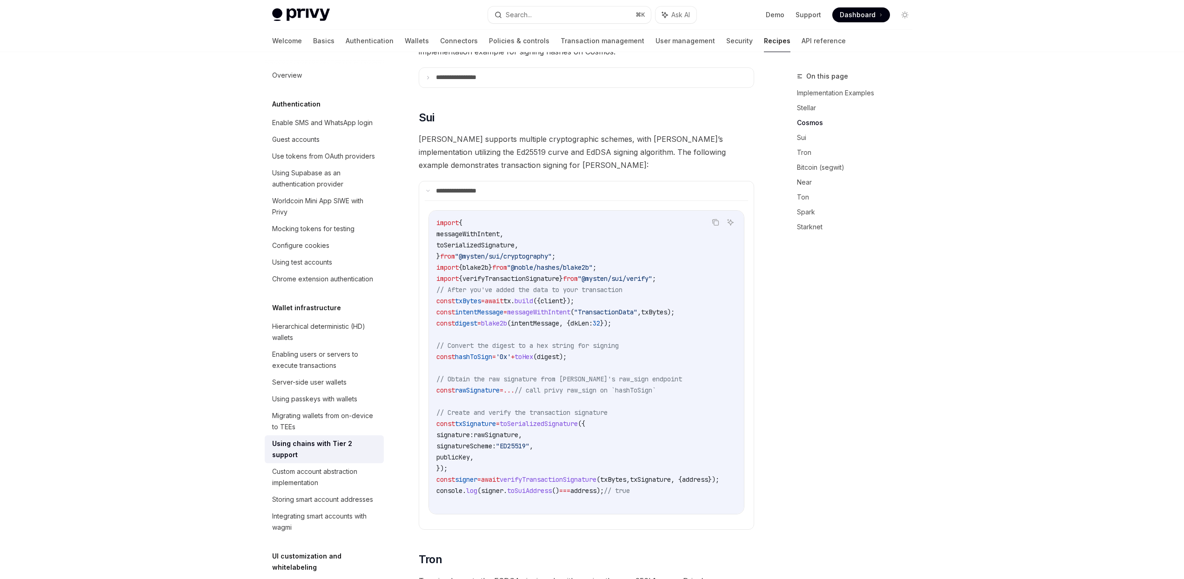
click at [698, 499] on div "import { messageWithIntent , toSerializedSignature , } from "@mysten/sui/crypto…" at bounding box center [586, 362] width 315 height 303
drag, startPoint x: 703, startPoint y: 497, endPoint x: 709, endPoint y: 497, distance: 6.5
click at [709, 497] on div "import { messageWithIntent , toSerializedSignature , } from "@mysten/sui/crypto…" at bounding box center [586, 362] width 315 height 303
click at [578, 475] on span "verifyTransactionSignature" at bounding box center [547, 479] width 97 height 8
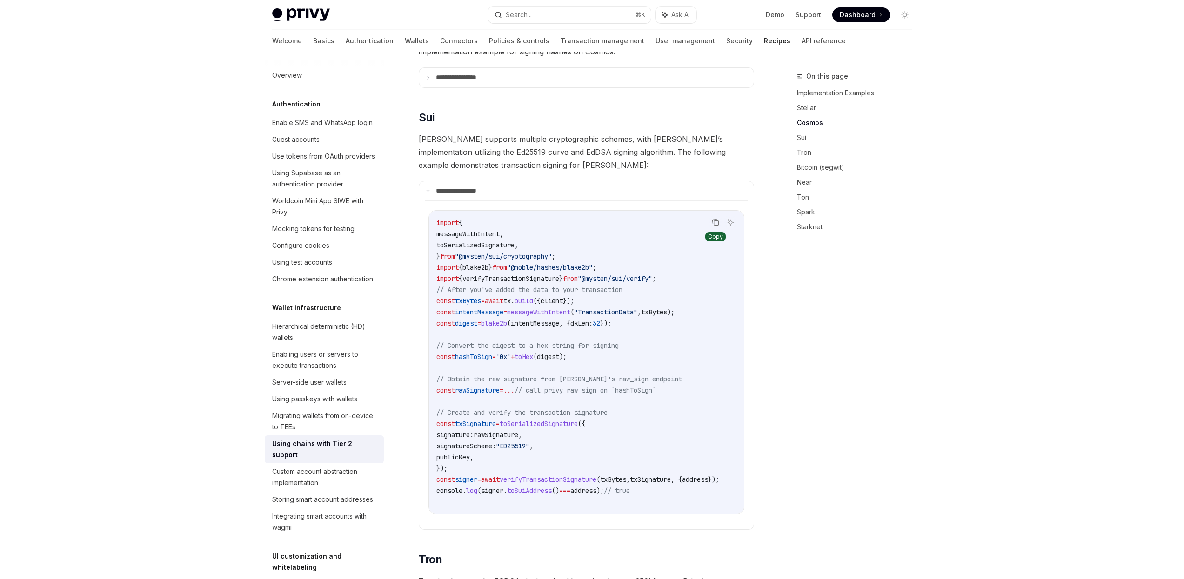
click at [719, 216] on button "Copy the contents from the code block" at bounding box center [715, 222] width 12 height 12
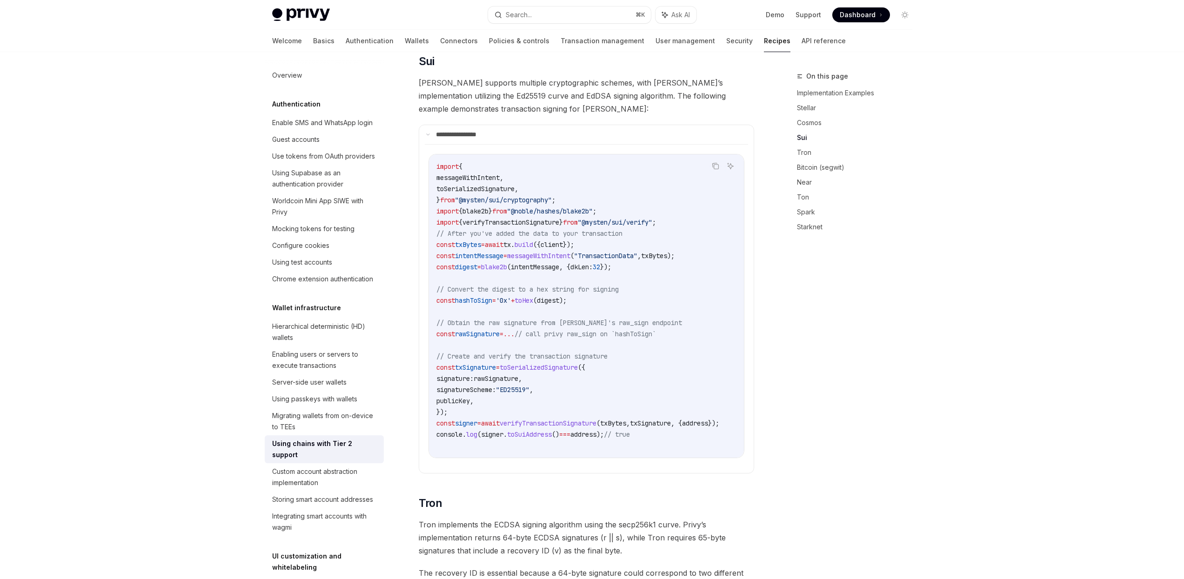
scroll to position [699, 0]
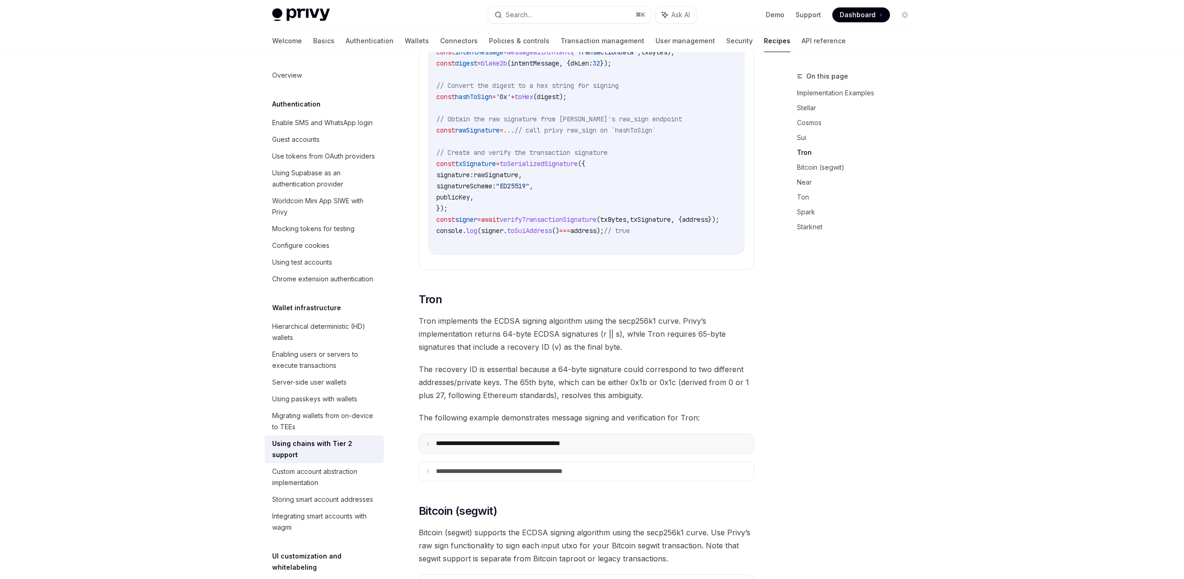
drag, startPoint x: 576, startPoint y: 429, endPoint x: 625, endPoint y: 427, distance: 48.9
click at [576, 434] on summary "**********" at bounding box center [586, 444] width 334 height 20
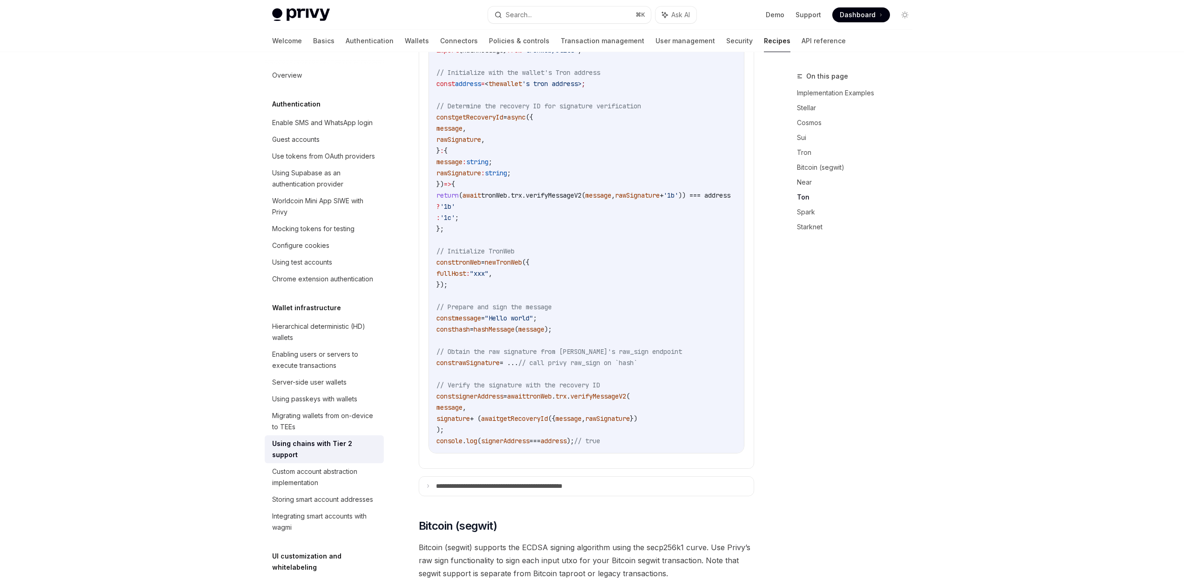
scroll to position [1066, 0]
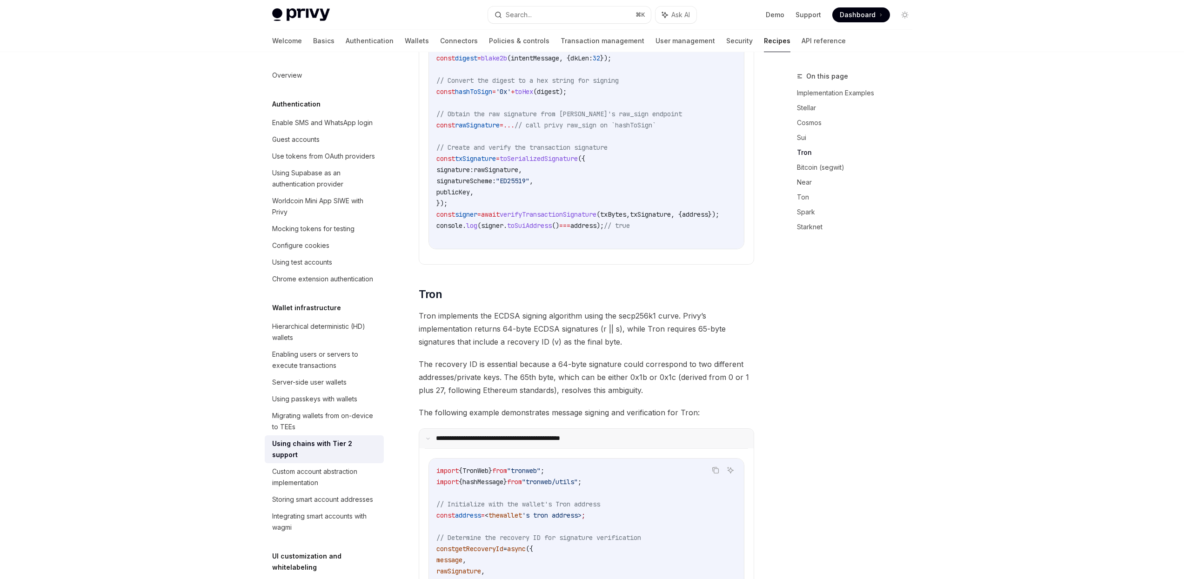
click at [572, 429] on summary "**********" at bounding box center [586, 439] width 334 height 20
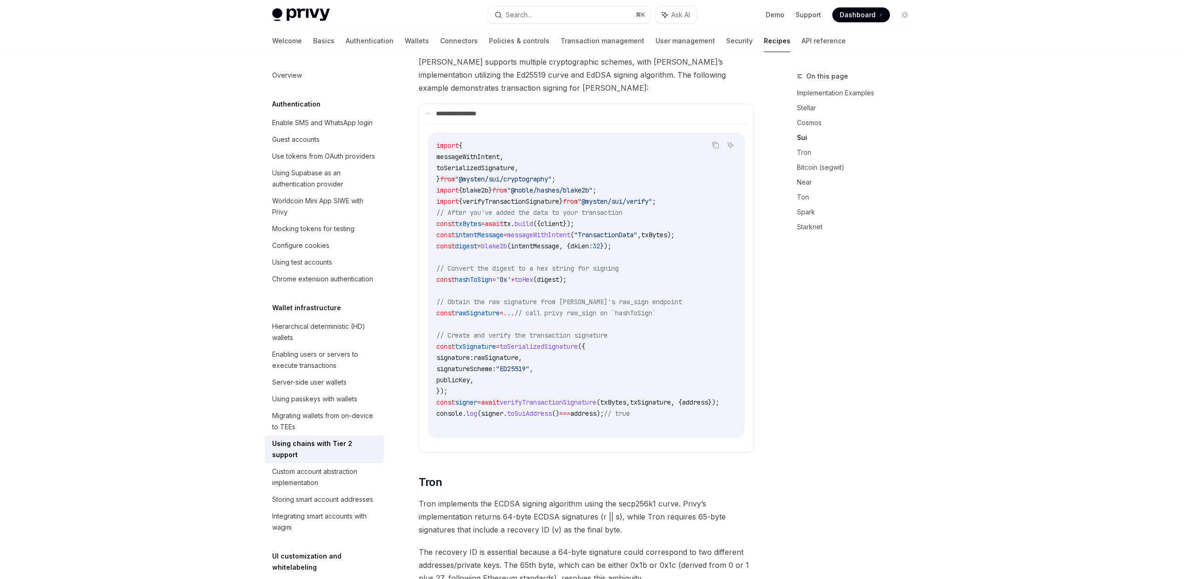
scroll to position [461, 0]
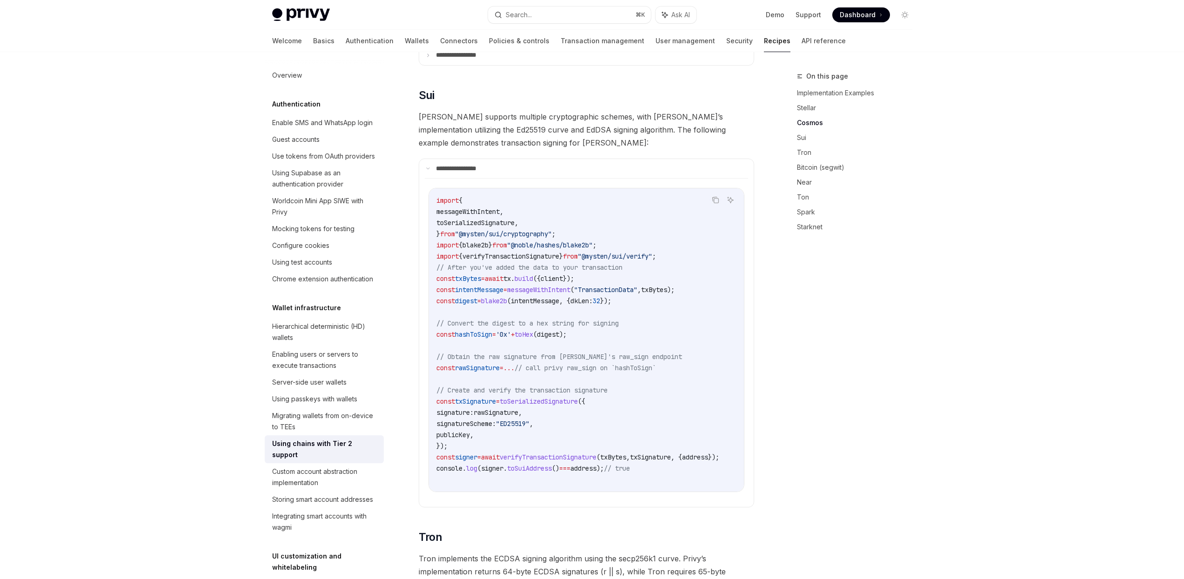
click at [551, 270] on code "import { messageWithIntent , toSerializedSignature , } from "@mysten/sui/crypto…" at bounding box center [588, 340] width 305 height 290
click at [563, 274] on span "client" at bounding box center [551, 278] width 22 height 8
click at [459, 274] on span "txBytes" at bounding box center [468, 278] width 26 height 8
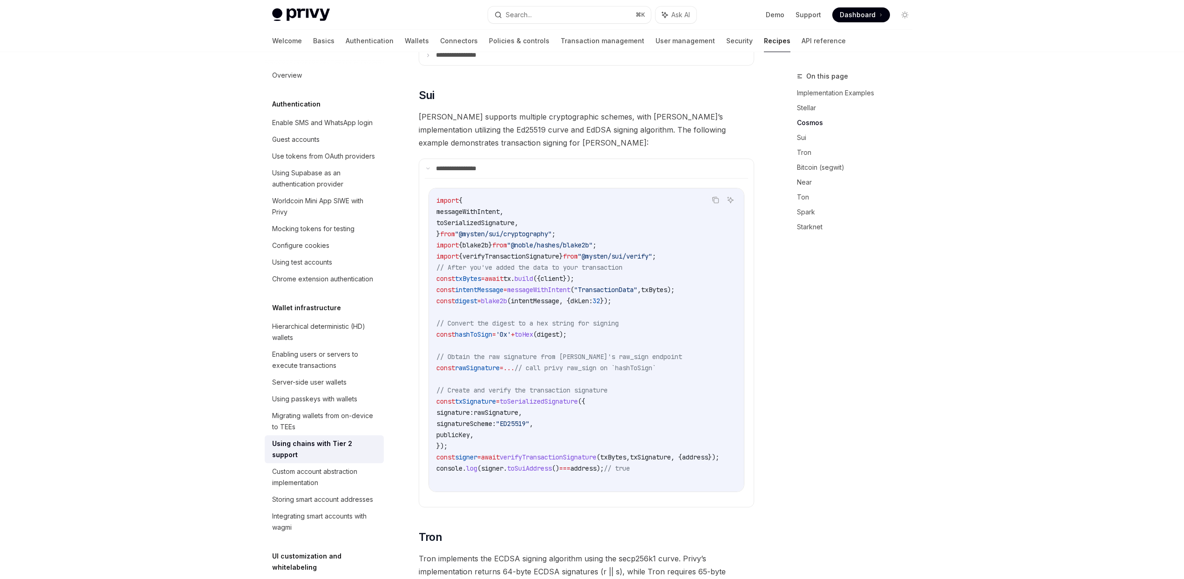
click at [459, 274] on span "txBytes" at bounding box center [468, 278] width 26 height 8
click at [563, 274] on span "client" at bounding box center [551, 278] width 22 height 8
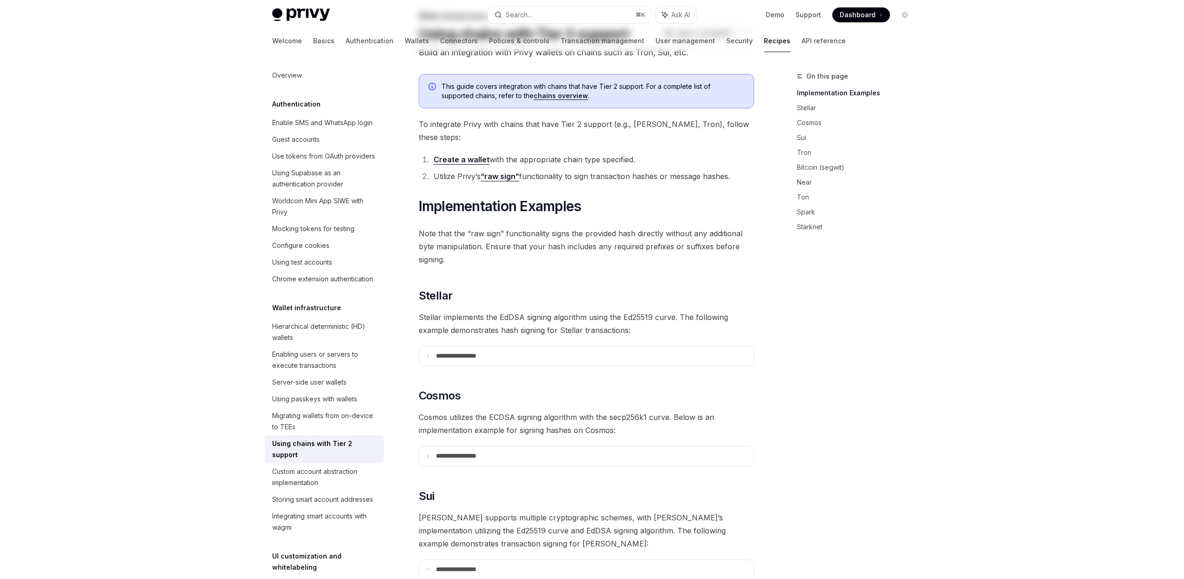
scroll to position [62, 0]
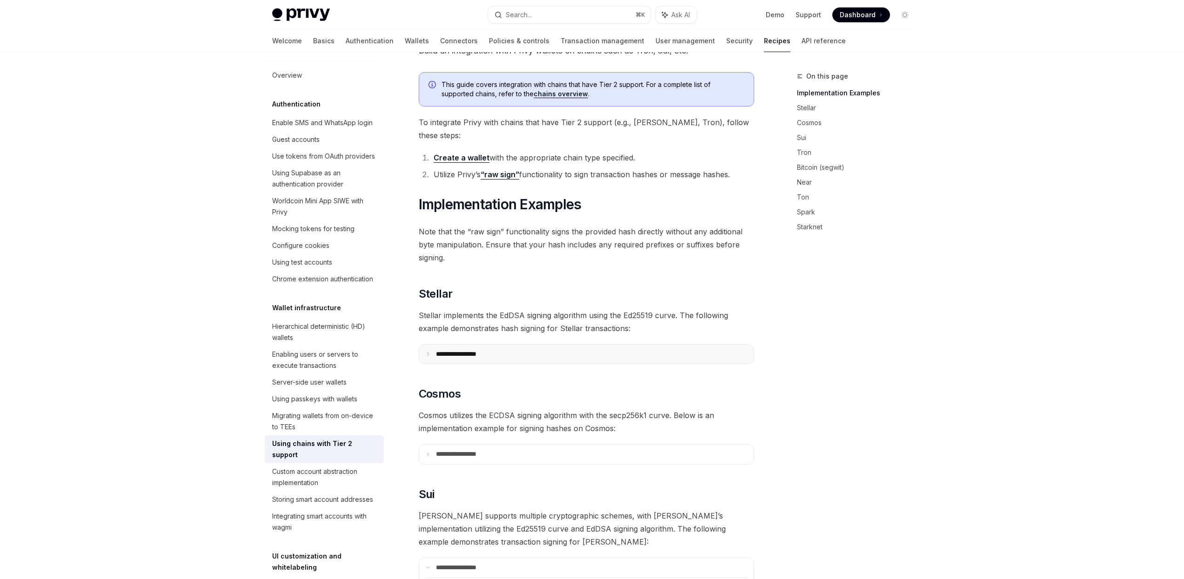
click at [529, 345] on summary "**********" at bounding box center [586, 355] width 334 height 20
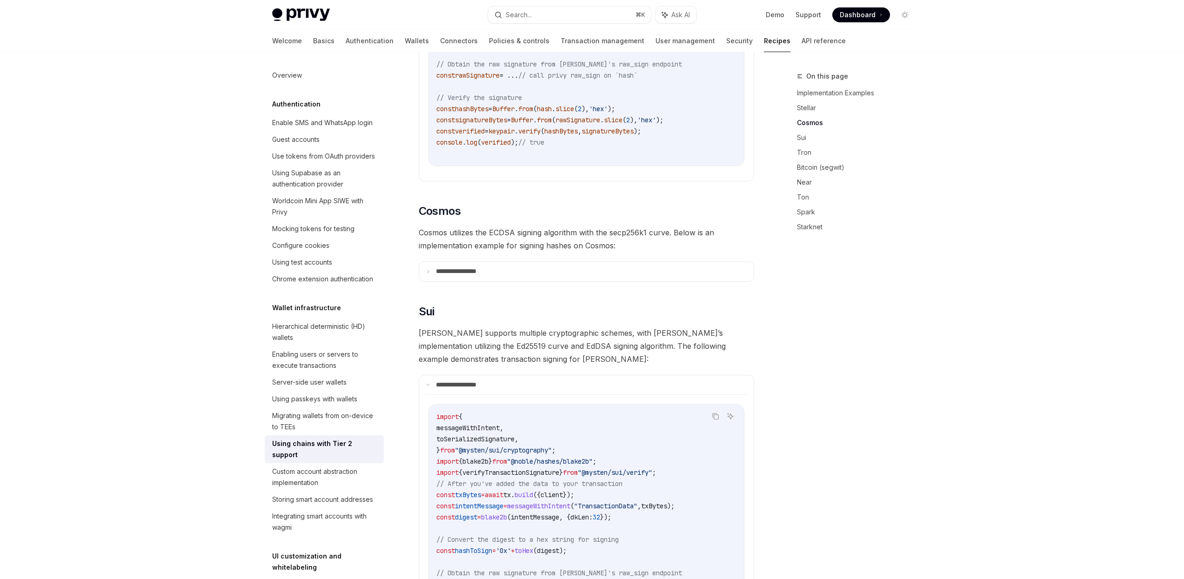
scroll to position [595, 0]
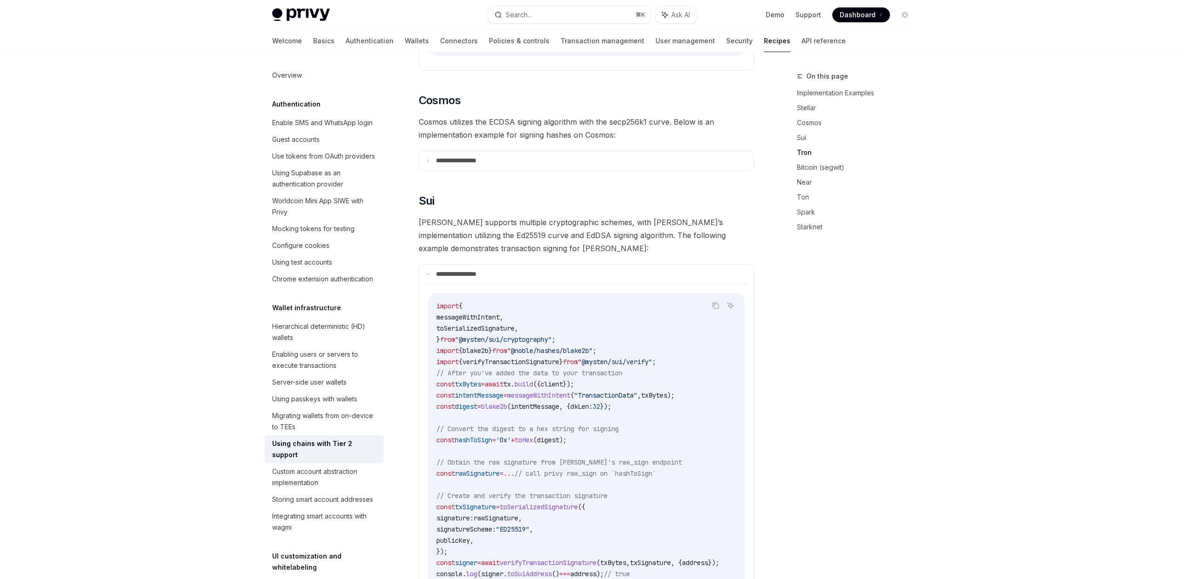
click at [536, 409] on code "import { messageWithIntent , toSerializedSignature , } from "@mysten/sui/crypto…" at bounding box center [588, 445] width 305 height 290
click at [714, 304] on icon "Copy the contents from the code block" at bounding box center [715, 306] width 5 height 5
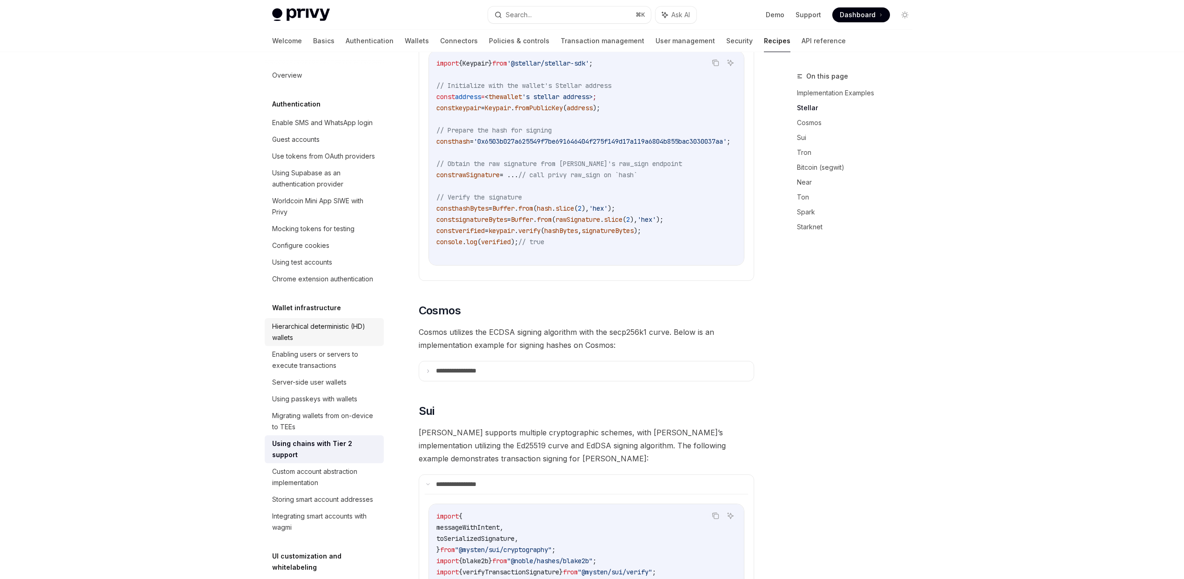
scroll to position [343, 0]
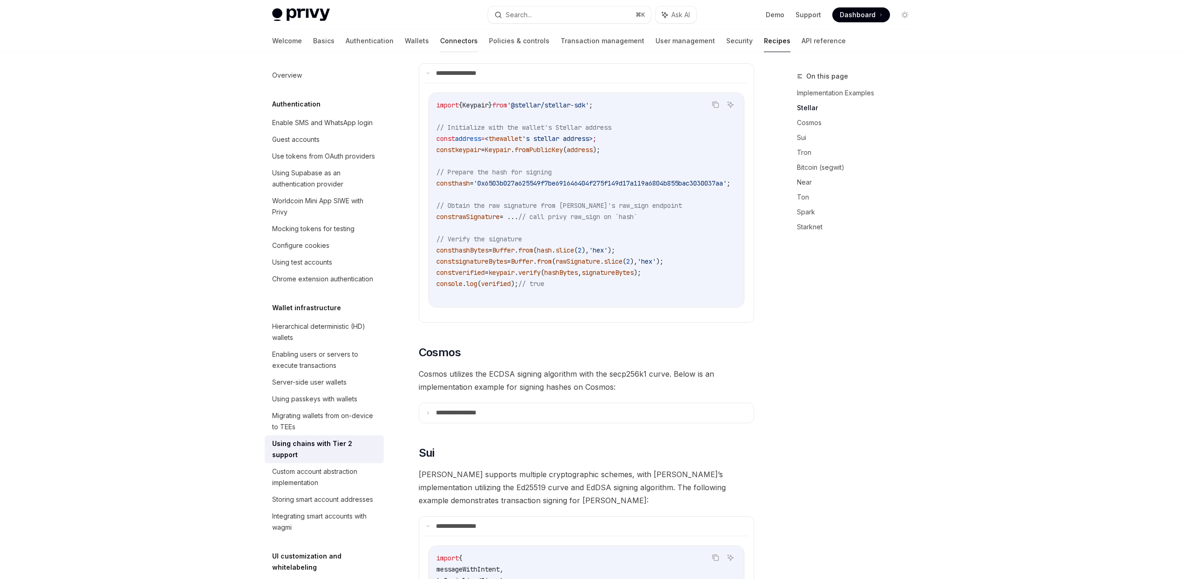
click at [440, 42] on link "Connectors" at bounding box center [459, 41] width 38 height 22
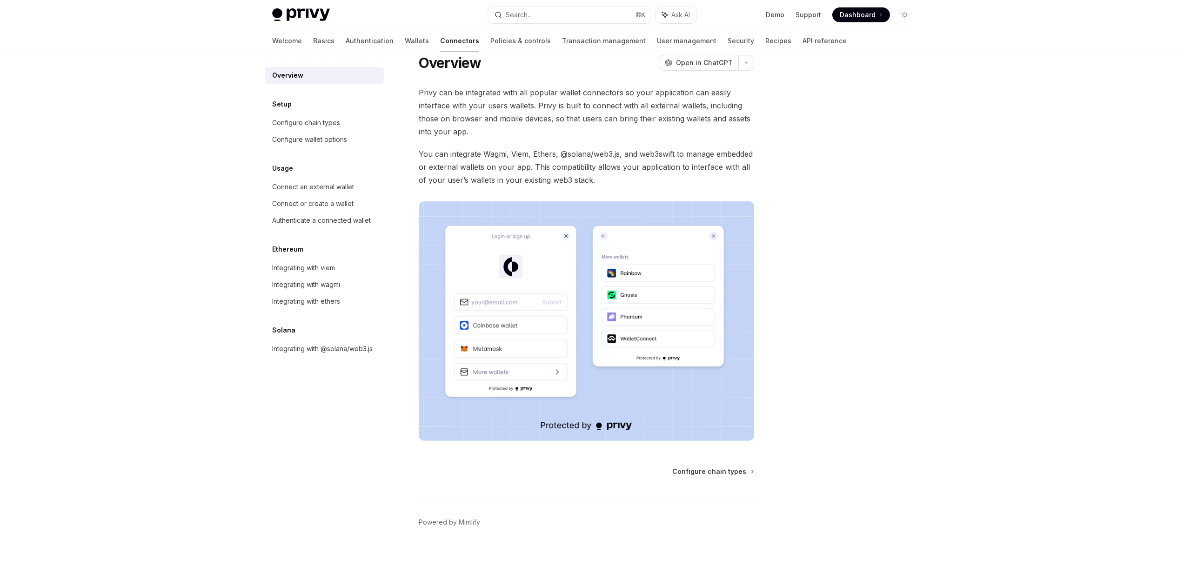
scroll to position [17, 0]
click at [346, 286] on div "Integrating with wagmi" at bounding box center [325, 284] width 106 height 11
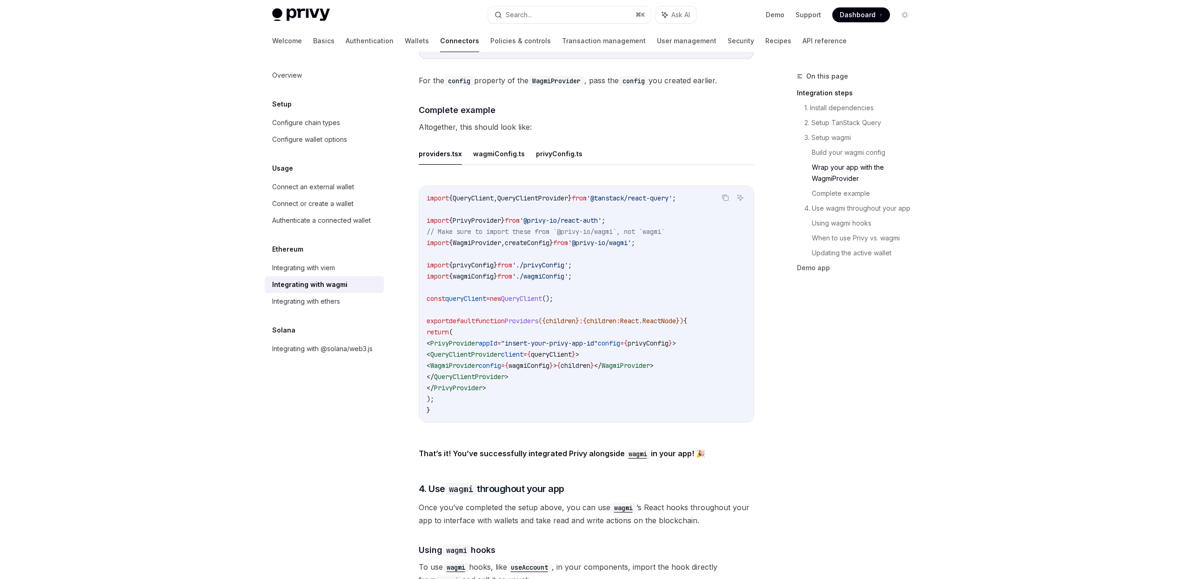
scroll to position [1624, 0]
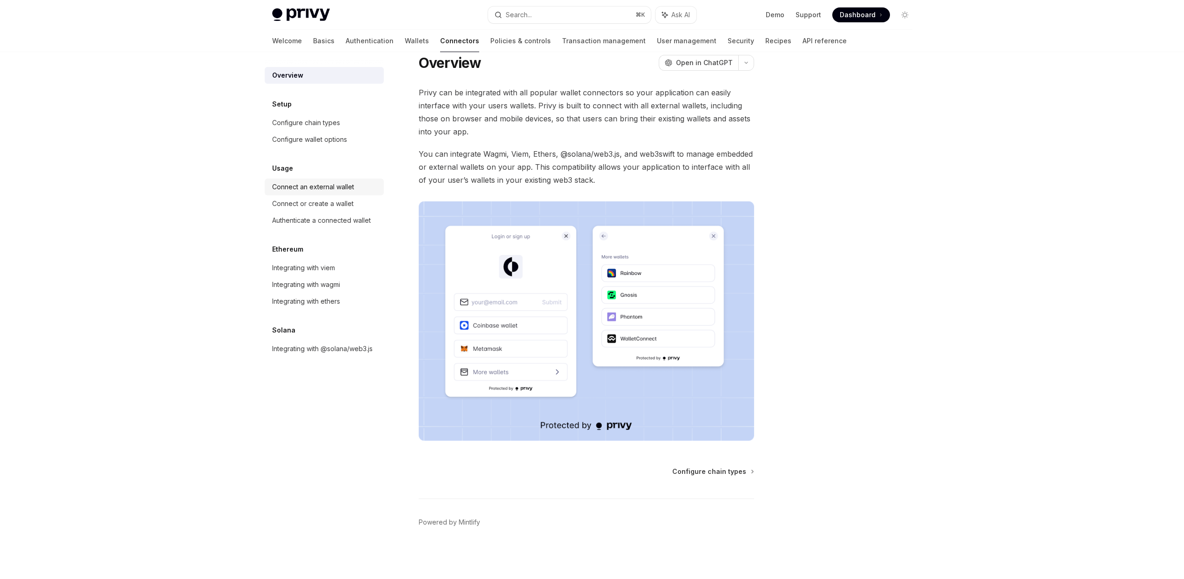
click at [350, 191] on div "Connect an external wallet" at bounding box center [313, 186] width 82 height 11
type textarea "*"
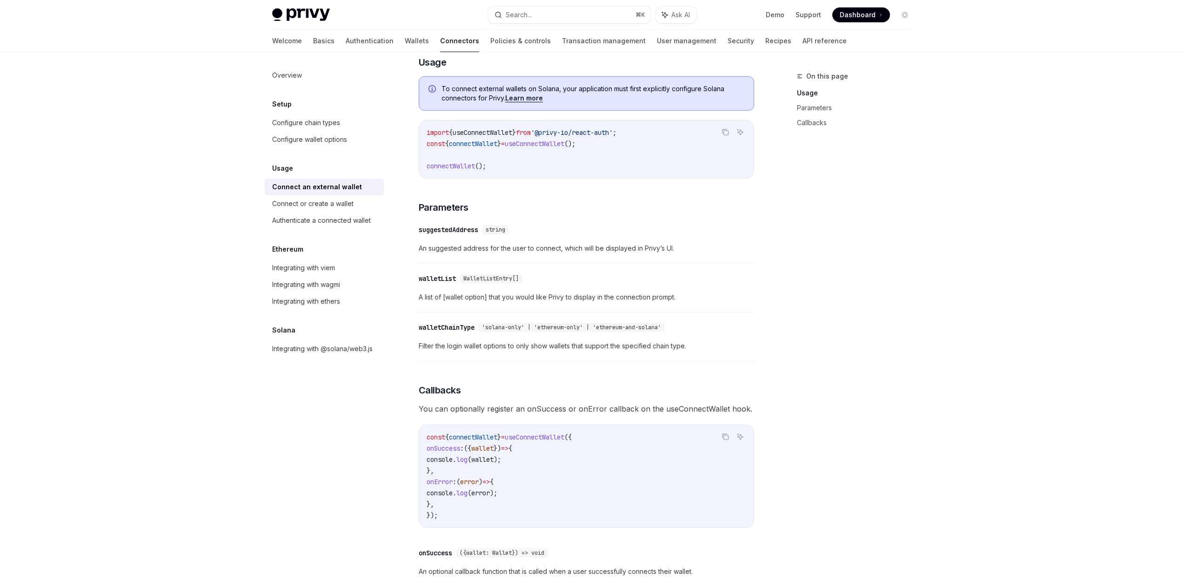
scroll to position [251, 0]
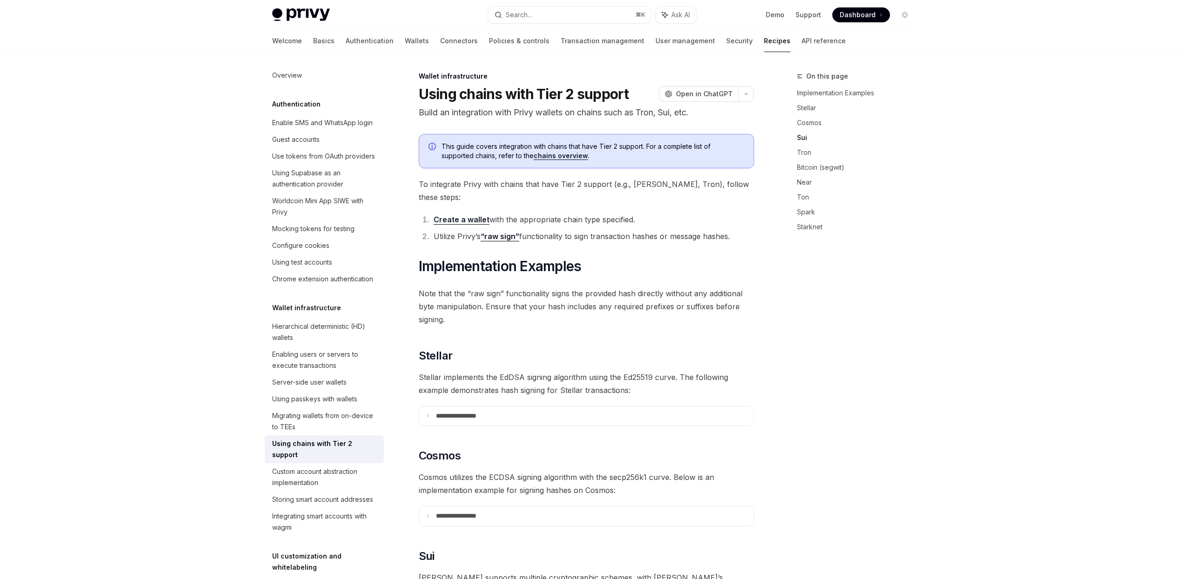
scroll to position [489, 0]
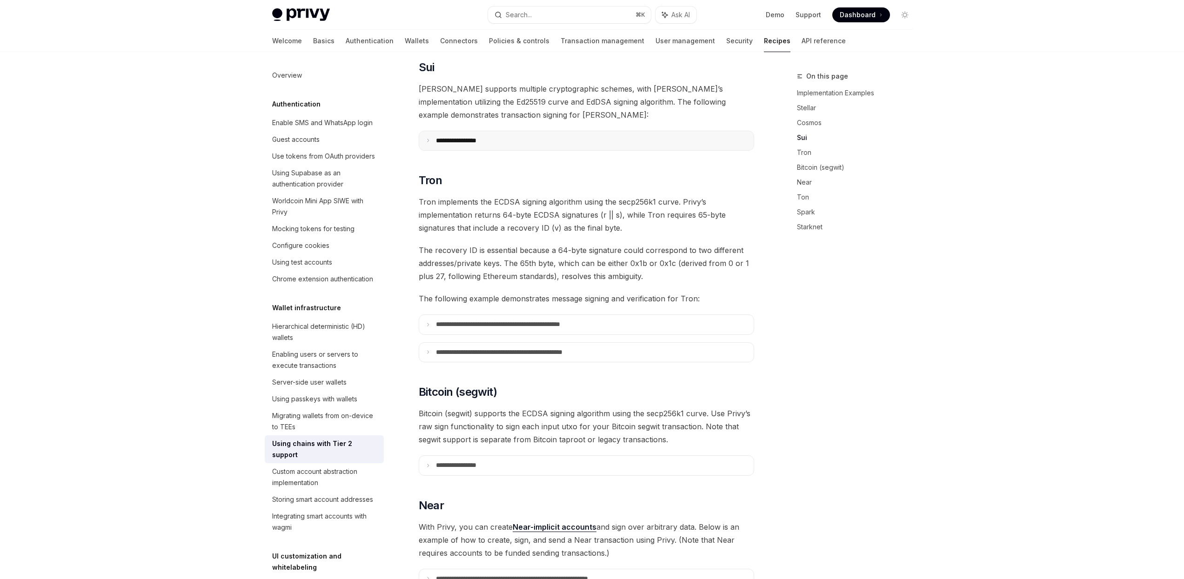
click at [498, 137] on p "**********" at bounding box center [467, 141] width 63 height 8
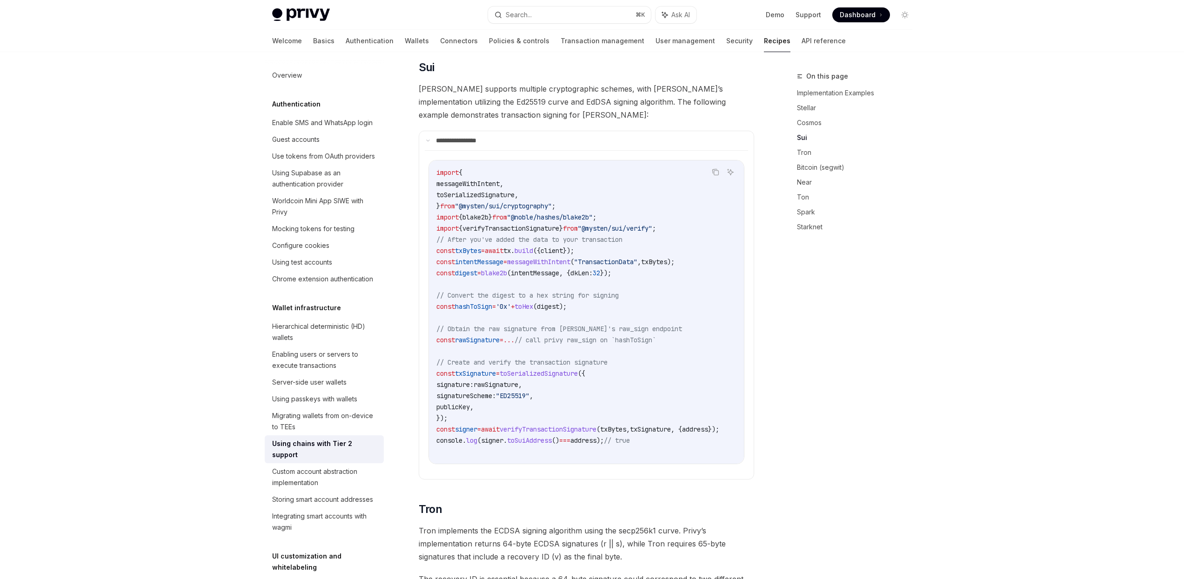
click at [566, 291] on span "// Convert the digest to a hex string for signing" at bounding box center [527, 295] width 182 height 8
click at [534, 425] on span "verifyTransactionSignature" at bounding box center [547, 429] width 97 height 8
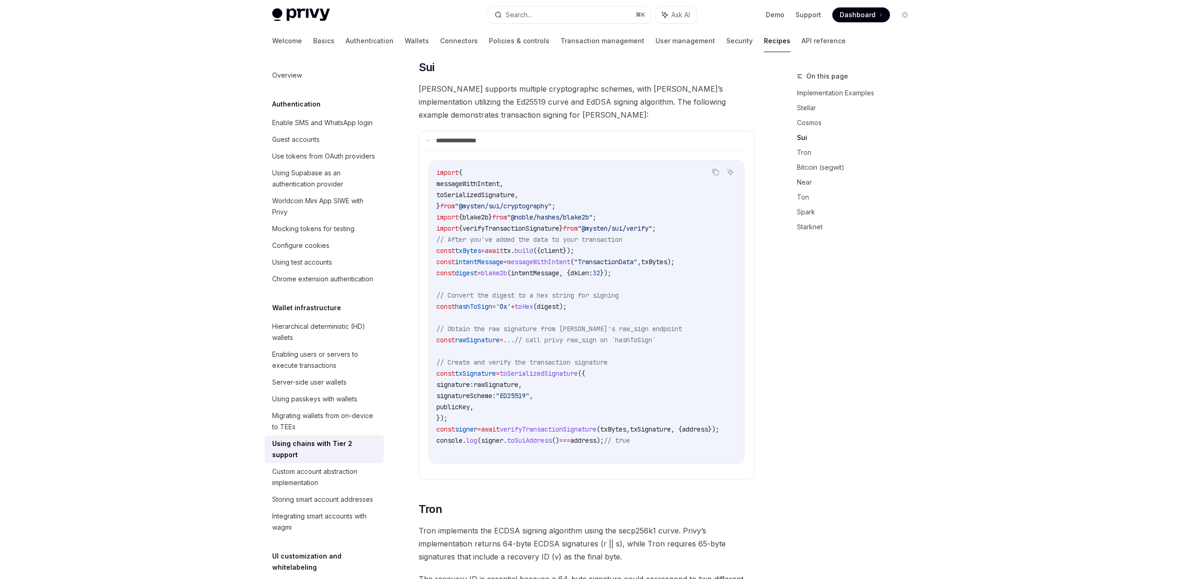
click at [730, 410] on code "import { messageWithIntent , toSerializedSignature , } from "@mysten/sui/crypto…" at bounding box center [588, 312] width 305 height 290
click at [708, 425] on span "address" at bounding box center [695, 429] width 26 height 8
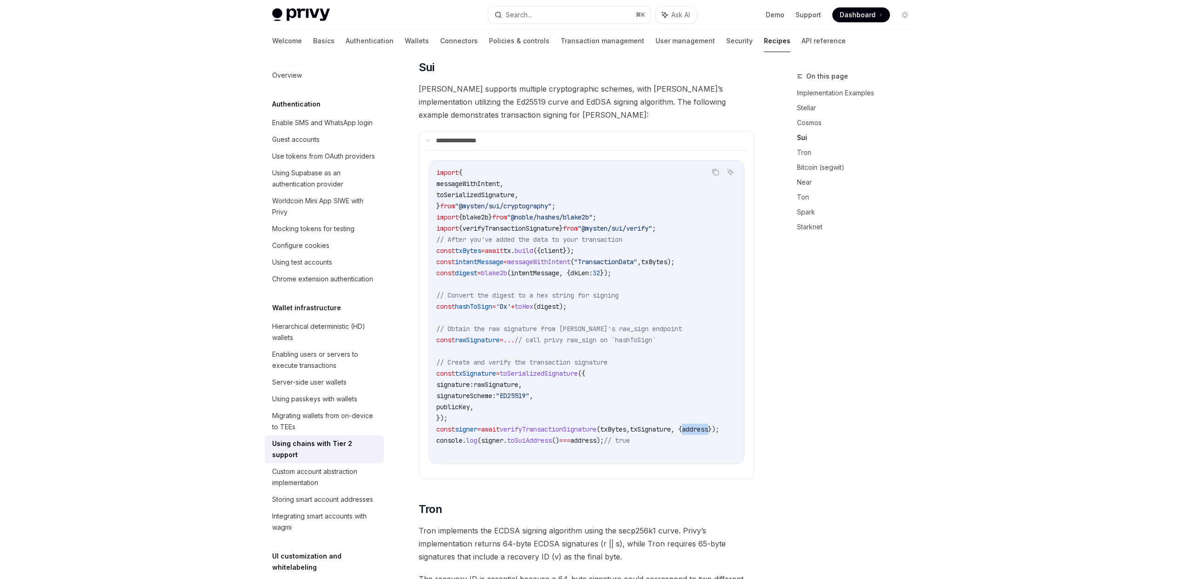
click at [708, 425] on span "address" at bounding box center [695, 429] width 26 height 8
click at [596, 436] on span "address" at bounding box center [583, 440] width 26 height 8
click at [708, 425] on span "address" at bounding box center [695, 429] width 26 height 8
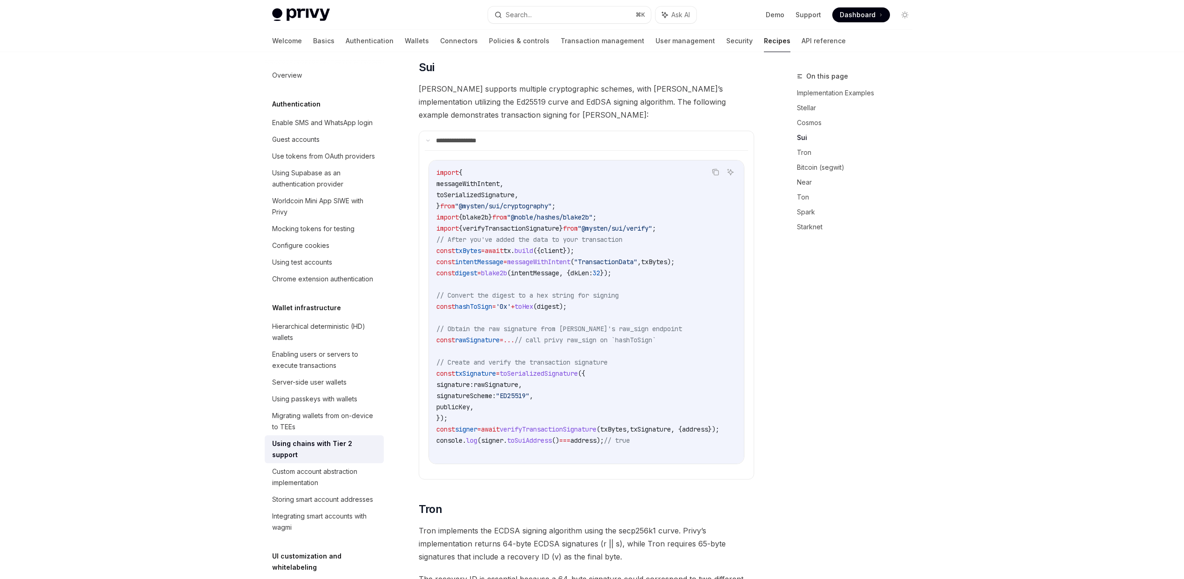
click at [708, 425] on span "address" at bounding box center [695, 429] width 26 height 8
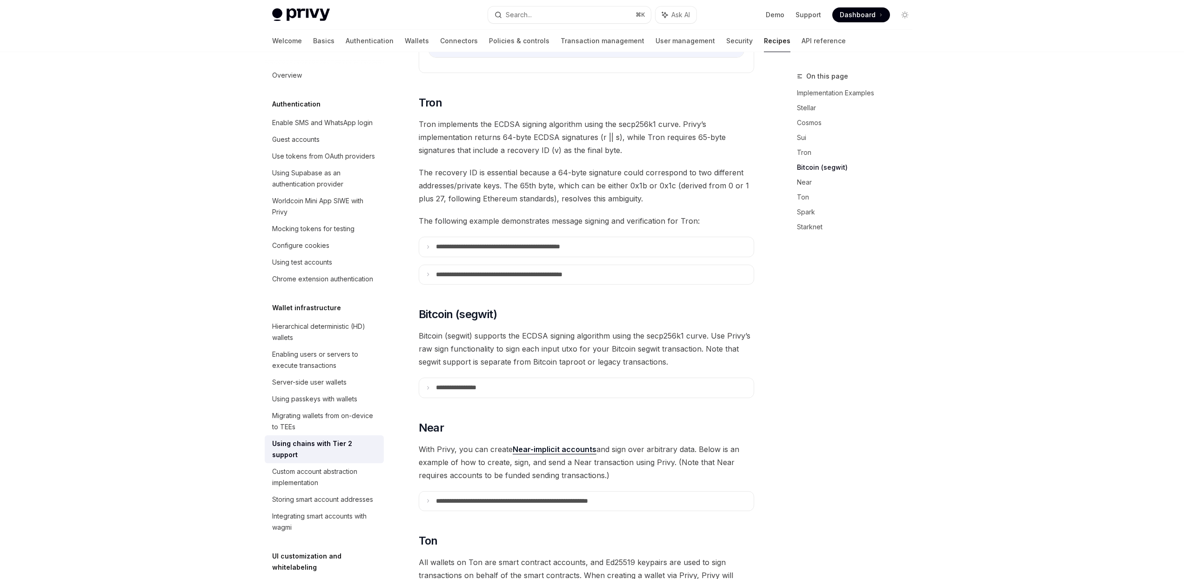
scroll to position [843, 0]
